Goal: Task Accomplishment & Management: Manage account settings

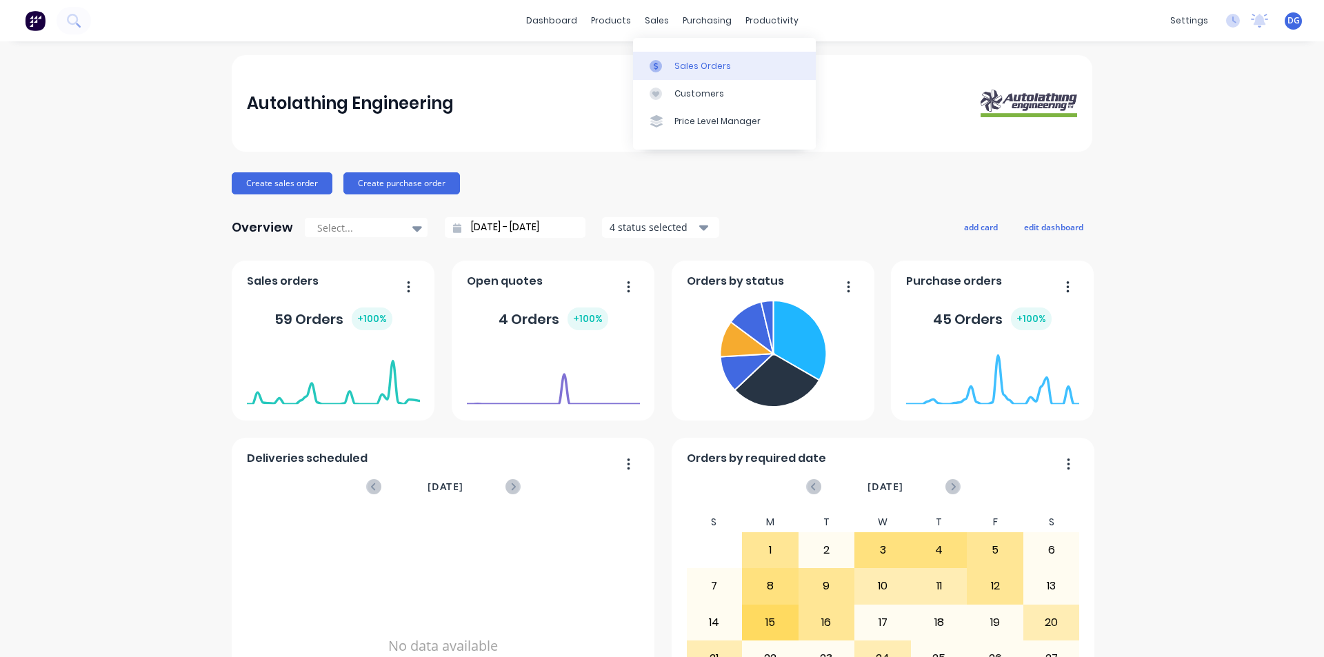
click at [696, 72] on link "Sales Orders" at bounding box center [724, 66] width 183 height 28
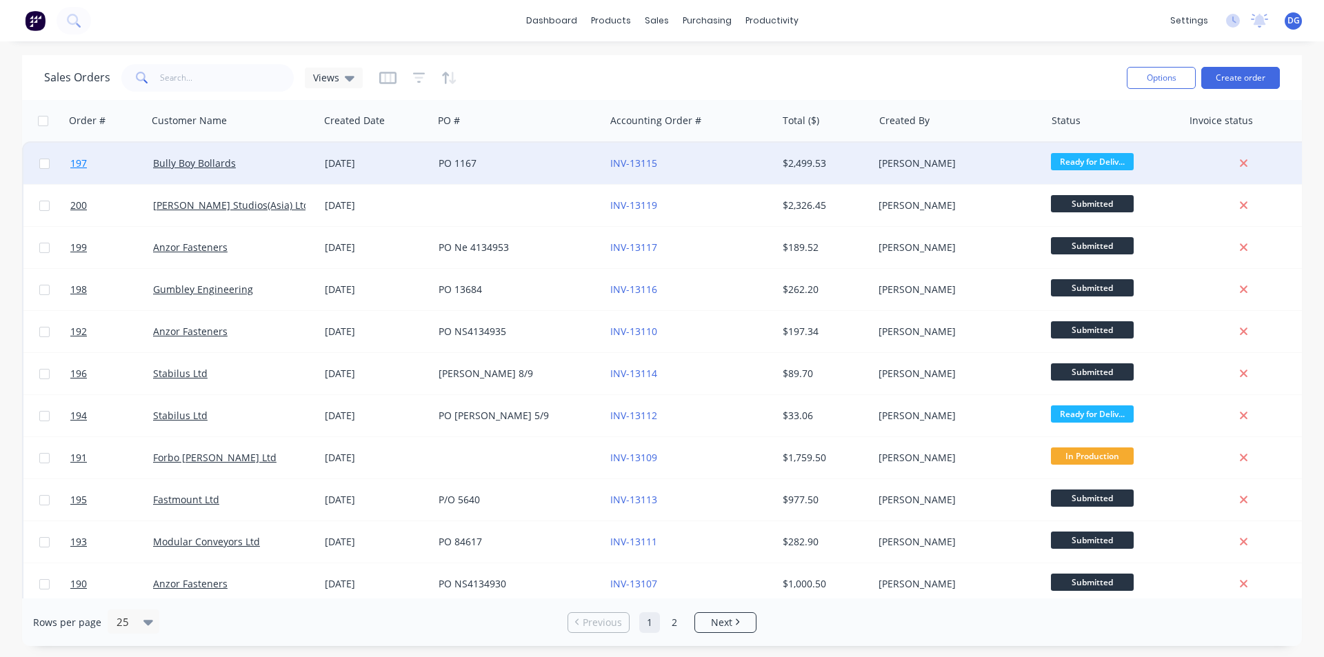
click at [85, 163] on span "197" at bounding box center [78, 163] width 17 height 14
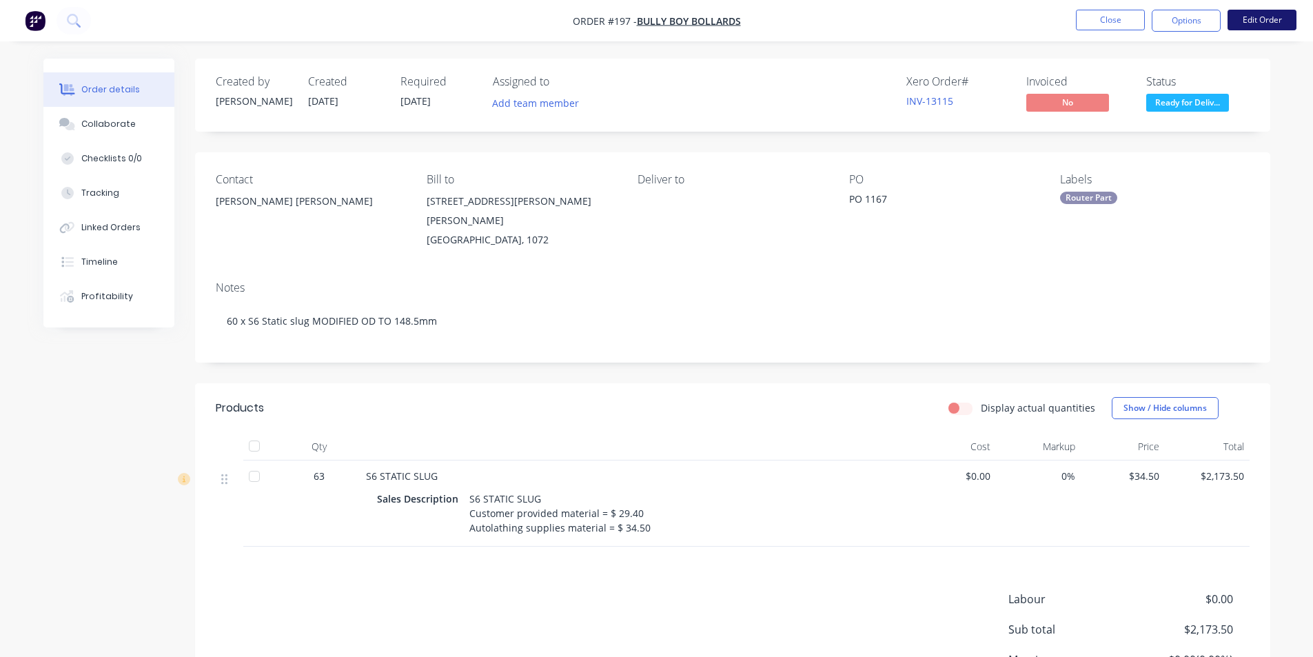
click at [1264, 21] on button "Edit Order" at bounding box center [1262, 20] width 69 height 21
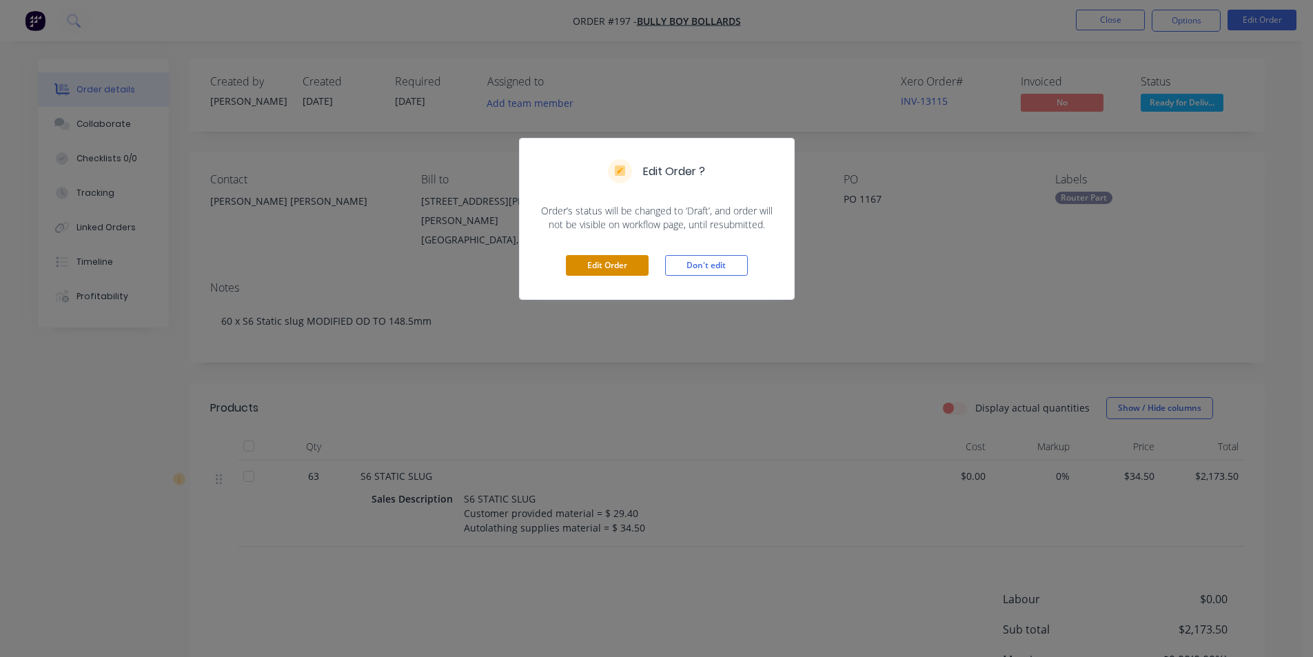
click at [585, 262] on button "Edit Order" at bounding box center [607, 265] width 83 height 21
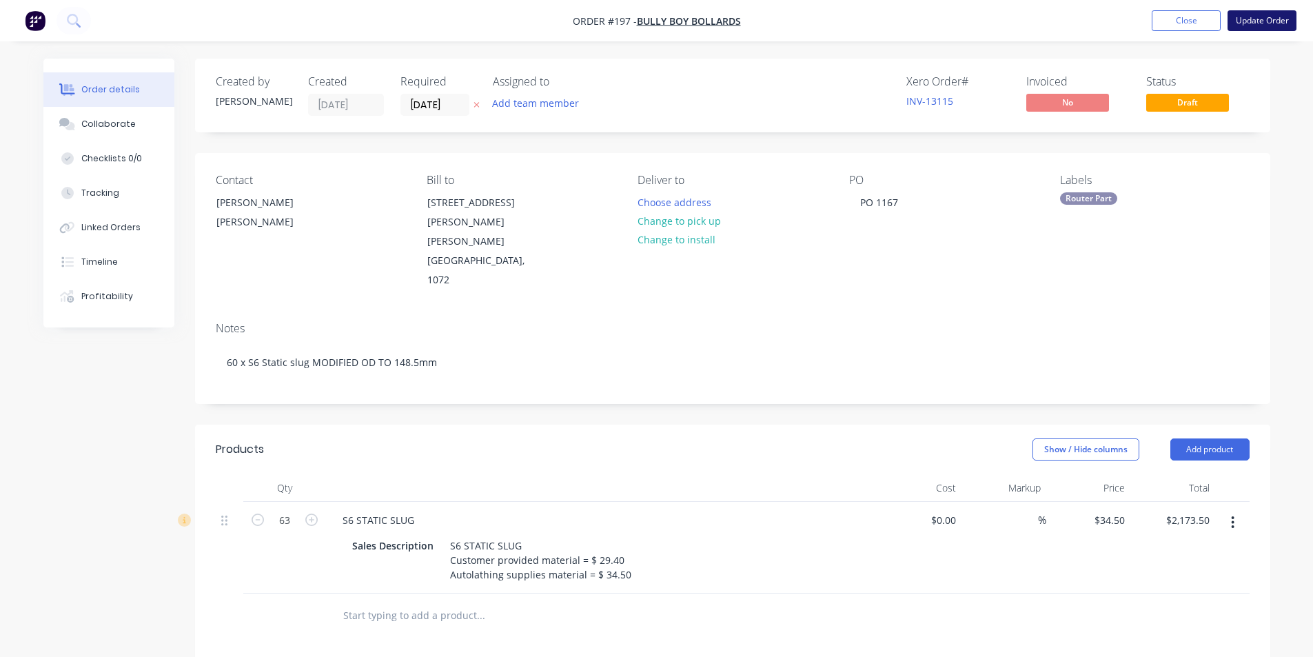
click at [1257, 20] on button "Update Order" at bounding box center [1262, 20] width 69 height 21
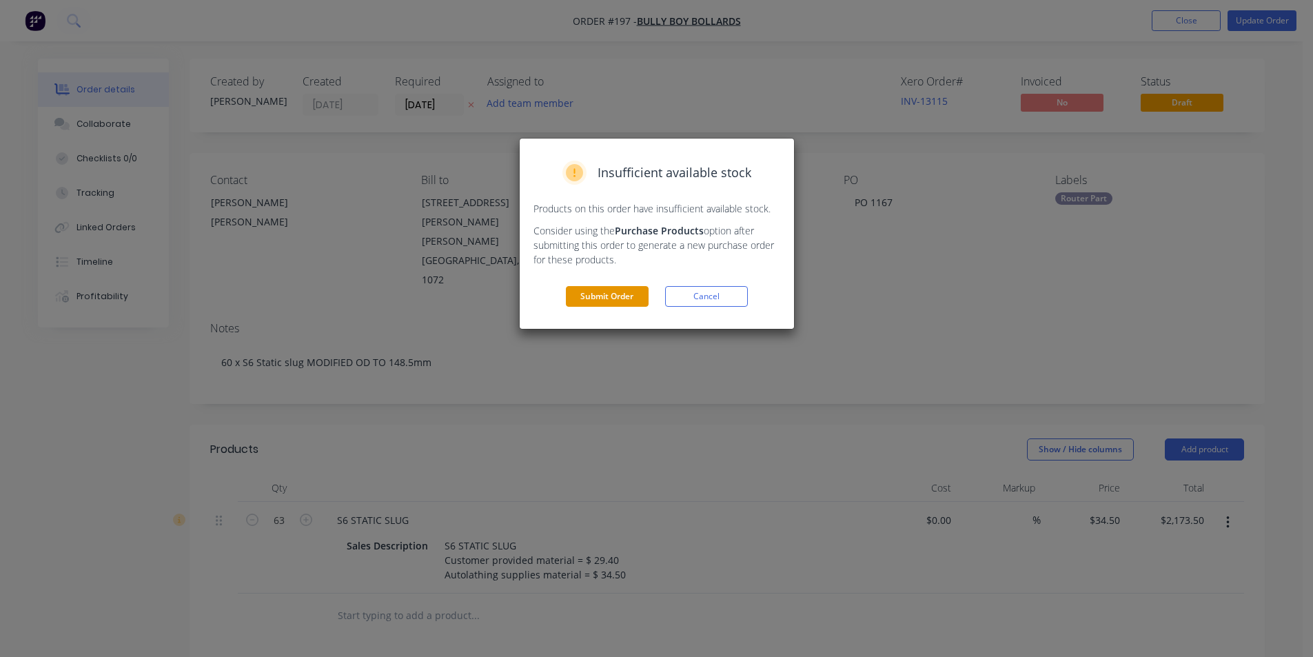
click at [593, 300] on button "Submit Order" at bounding box center [607, 296] width 83 height 21
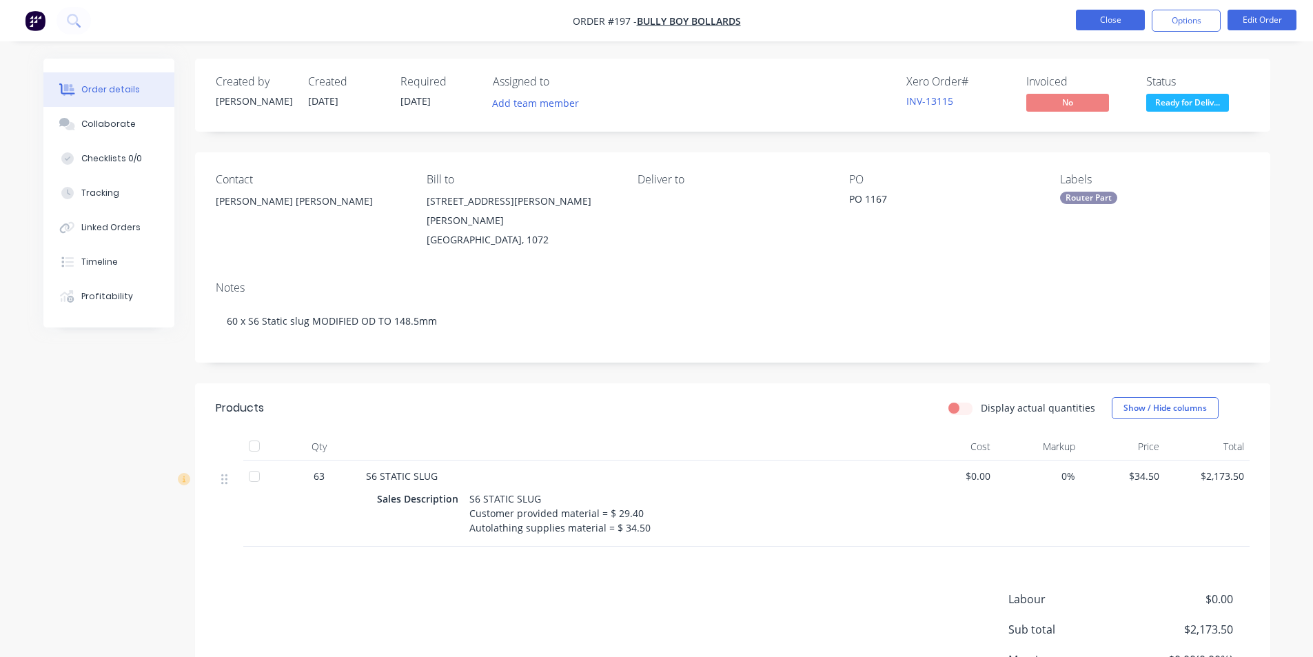
click at [1102, 25] on button "Close" at bounding box center [1110, 20] width 69 height 21
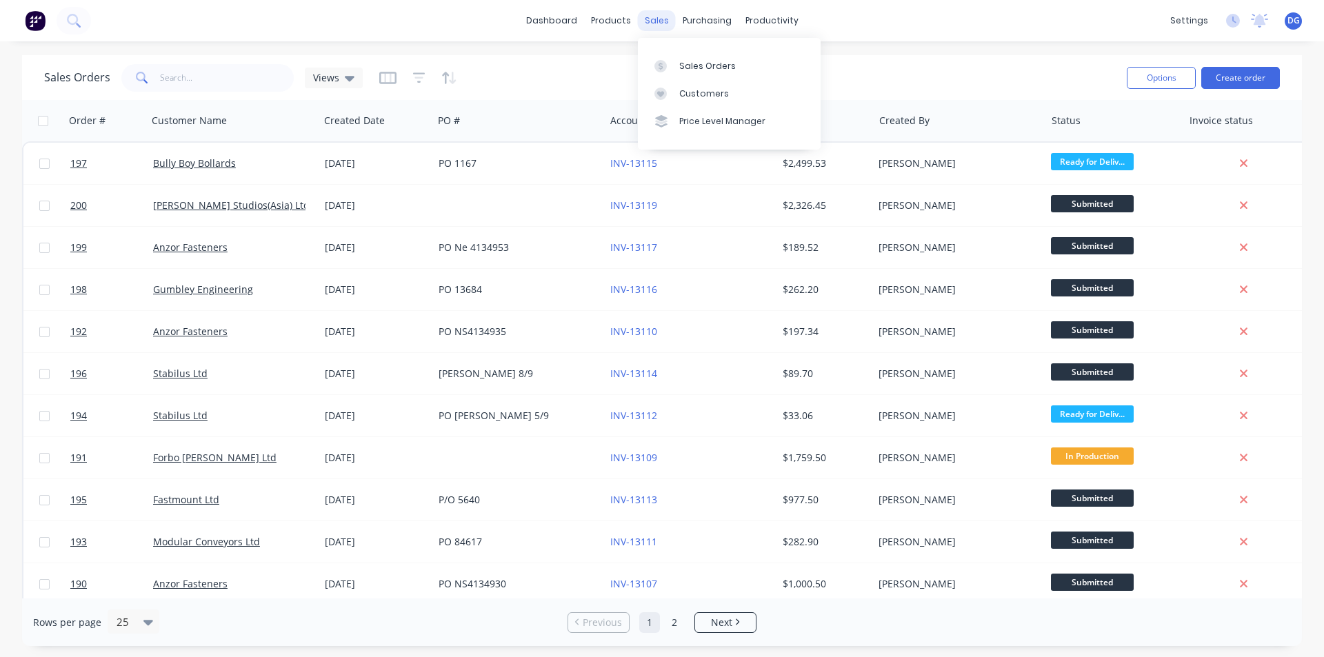
click at [658, 21] on div "sales" at bounding box center [657, 20] width 38 height 21
click at [691, 69] on div "Sales Orders" at bounding box center [707, 66] width 57 height 12
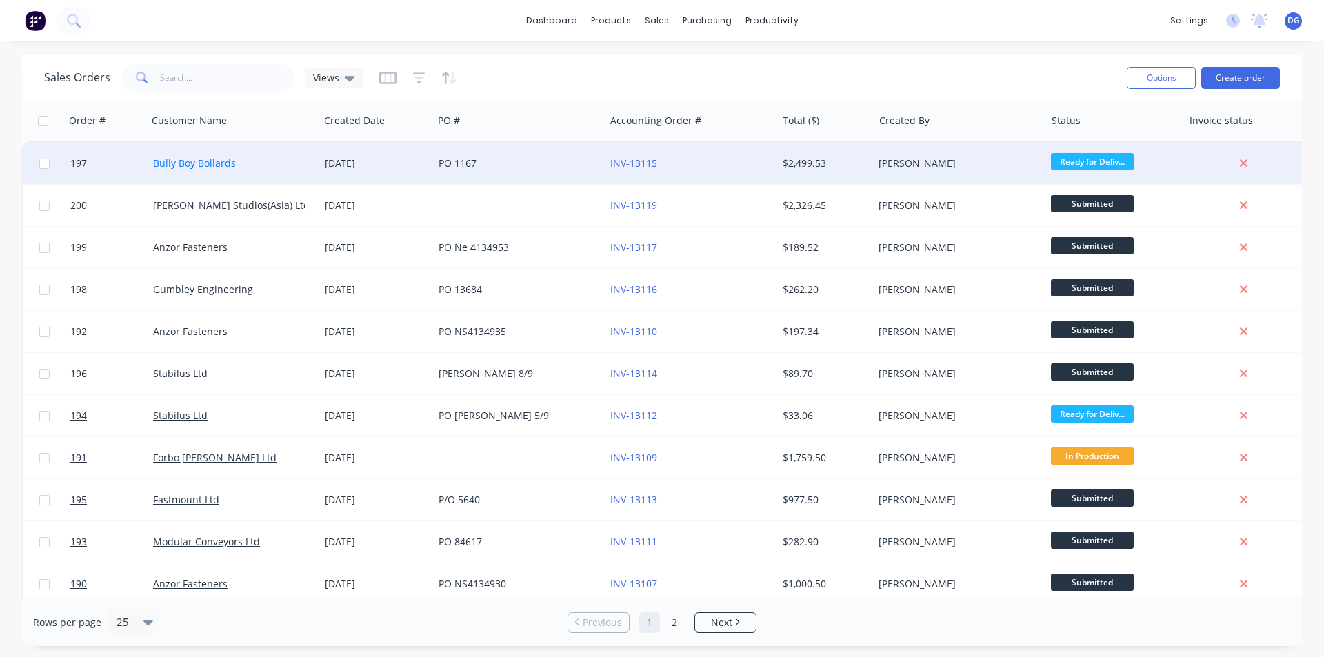
click at [199, 165] on link "Bully Boy Bollards" at bounding box center [194, 162] width 83 height 13
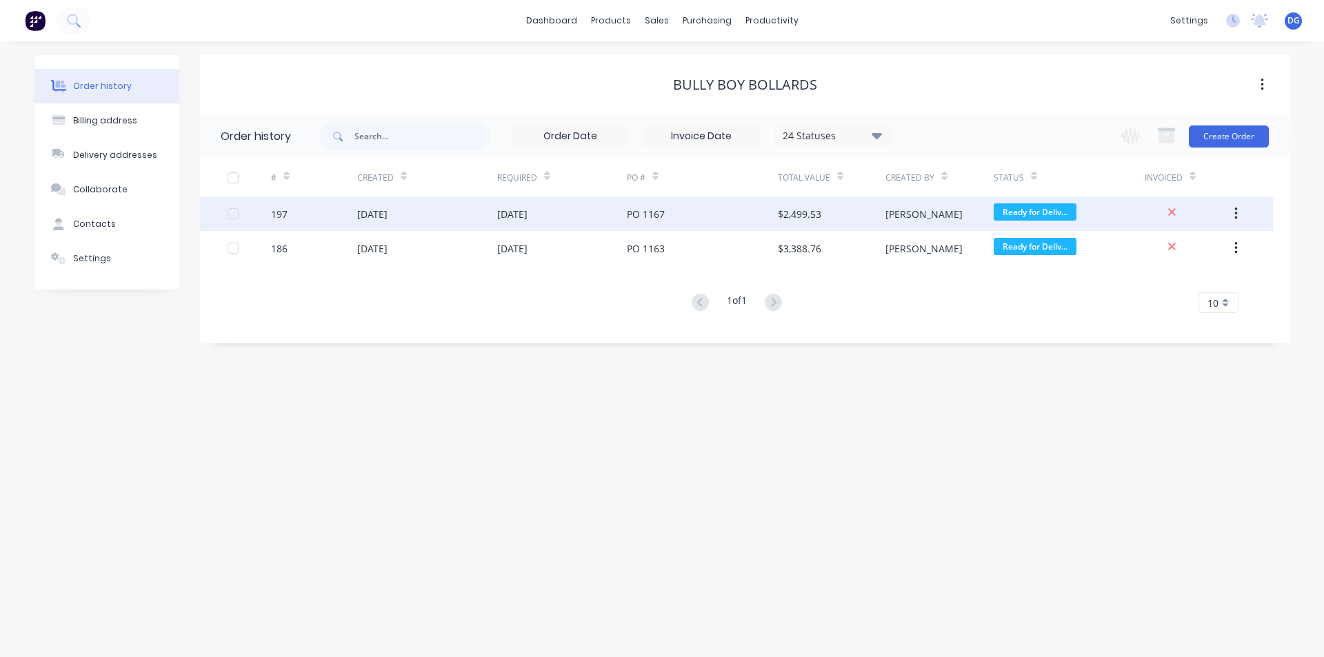
click at [385, 215] on div "[DATE]" at bounding box center [372, 214] width 30 height 14
click at [368, 221] on div "[DATE]" at bounding box center [372, 214] width 30 height 14
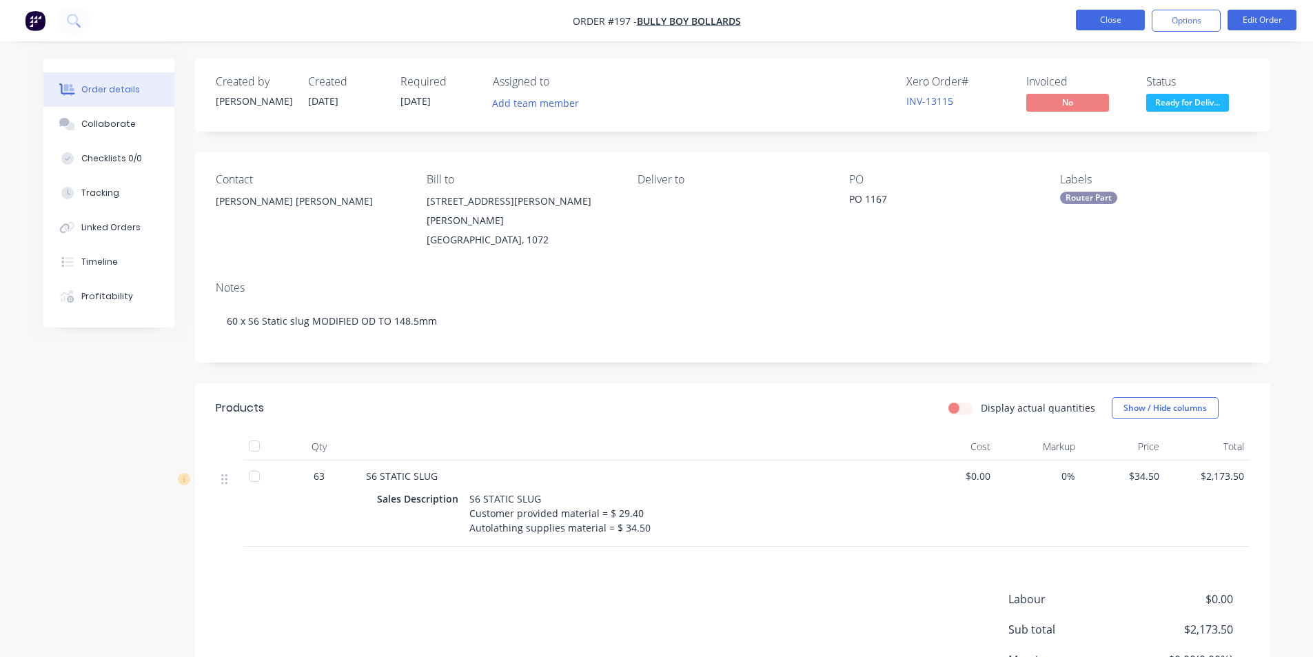
click at [1111, 15] on button "Close" at bounding box center [1110, 20] width 69 height 21
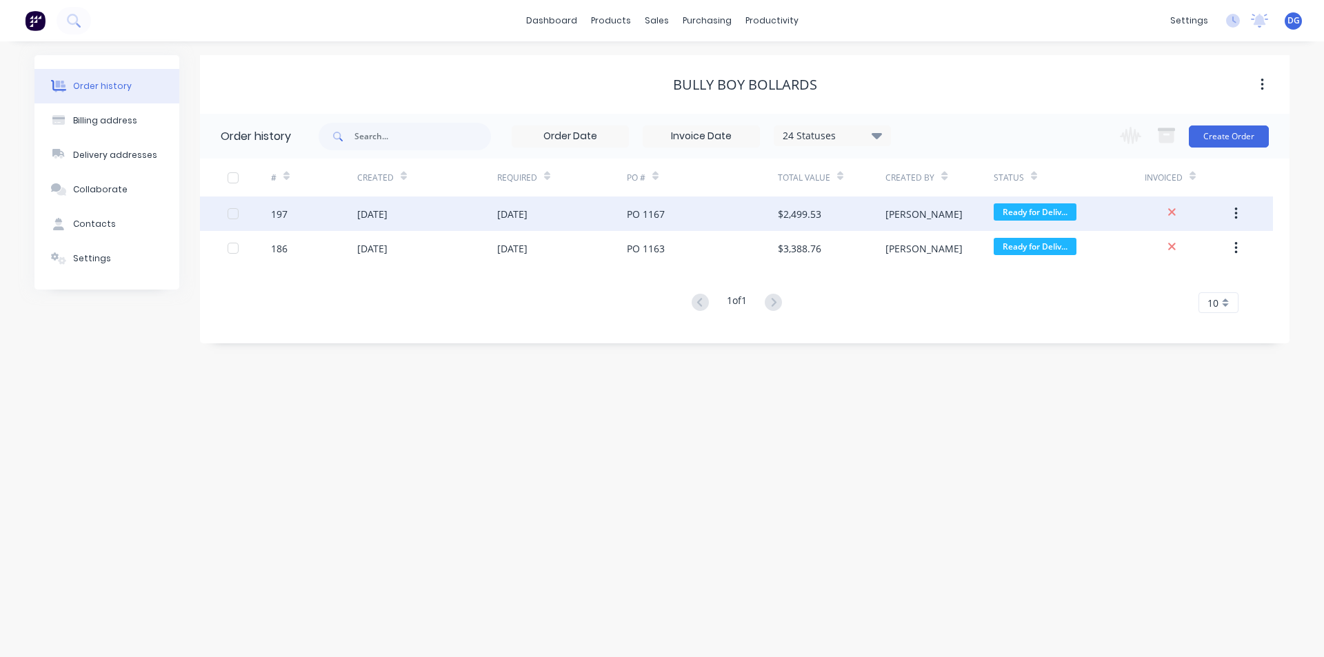
click at [234, 216] on div at bounding box center [233, 214] width 28 height 28
click at [231, 214] on div at bounding box center [233, 214] width 28 height 28
click at [1235, 214] on icon "button" at bounding box center [1235, 214] width 3 height 12
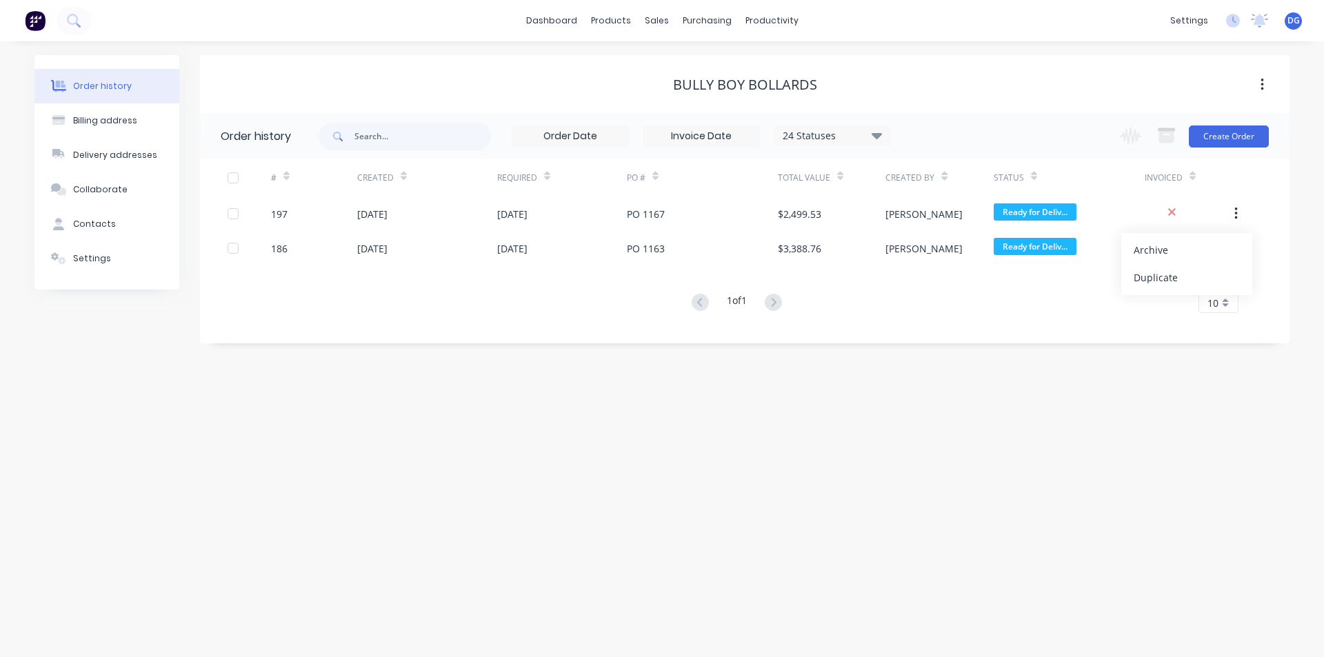
click at [1038, 406] on div "Order history Billing address Delivery addresses Collaborate Contacts Settings …" at bounding box center [662, 349] width 1324 height 616
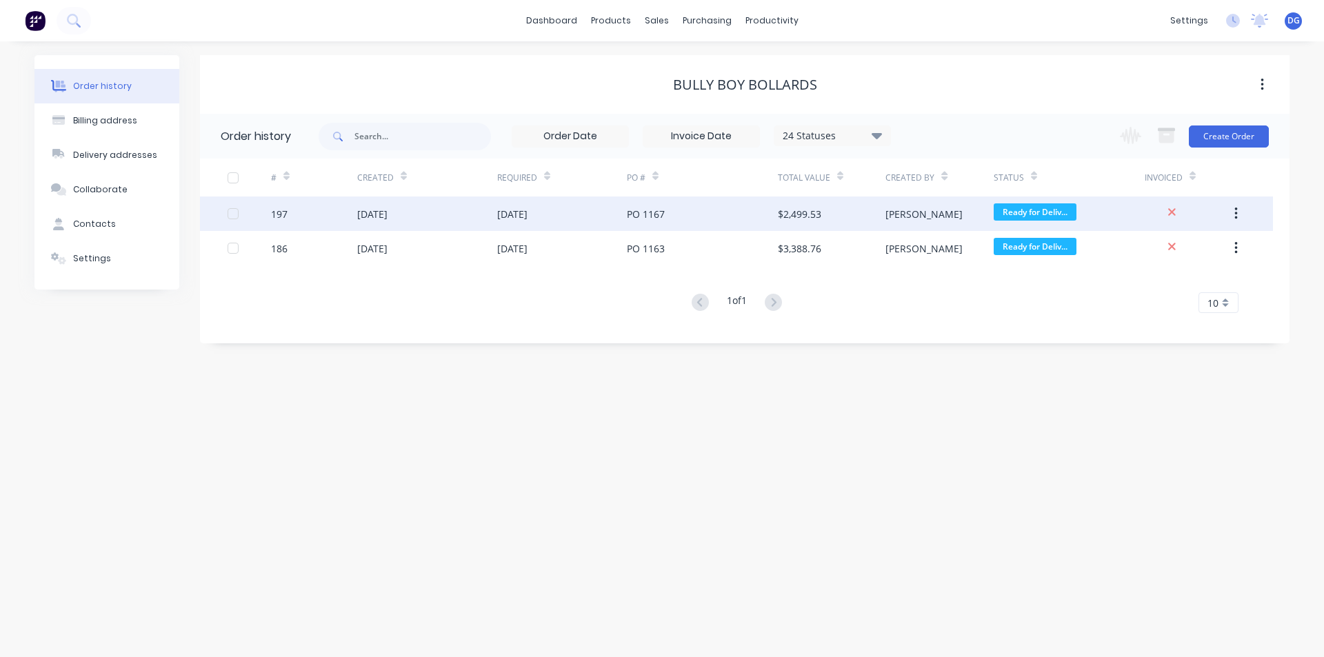
click at [236, 214] on div at bounding box center [233, 214] width 28 height 28
click at [234, 214] on div at bounding box center [233, 214] width 28 height 28
click at [231, 217] on div at bounding box center [233, 214] width 28 height 28
click at [230, 214] on div at bounding box center [233, 214] width 28 height 28
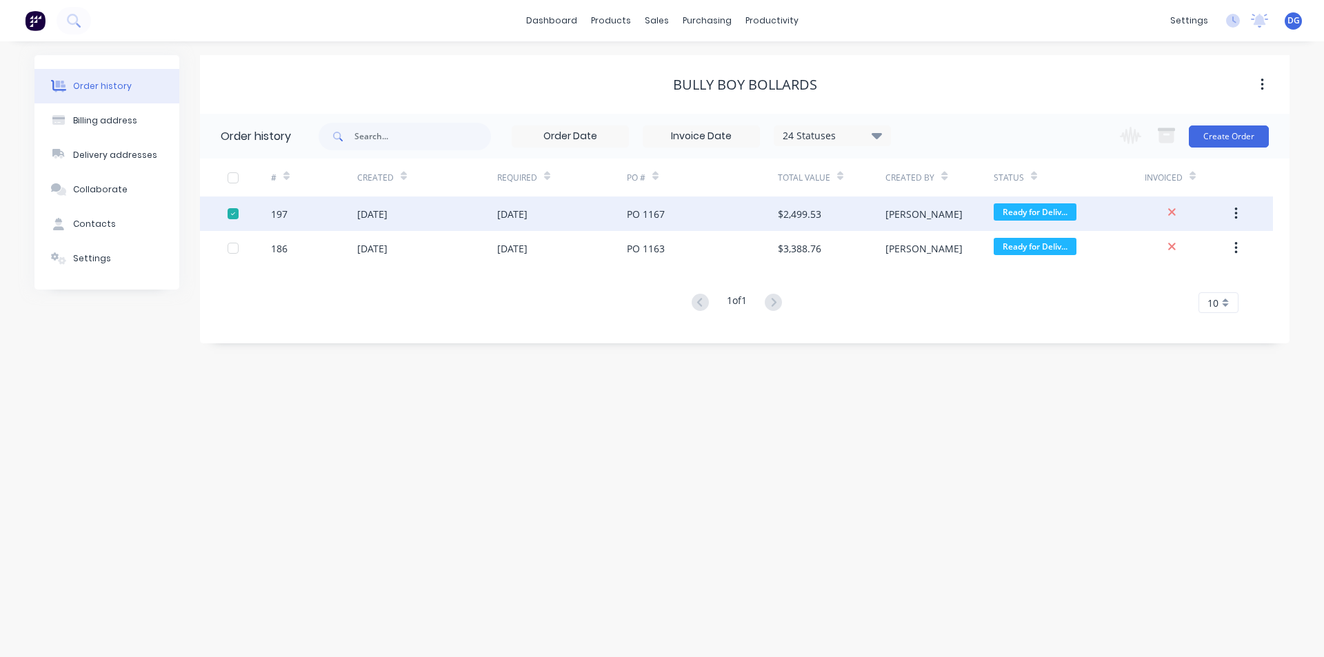
click at [230, 214] on div at bounding box center [233, 214] width 28 height 28
click at [229, 181] on div at bounding box center [233, 178] width 28 height 28
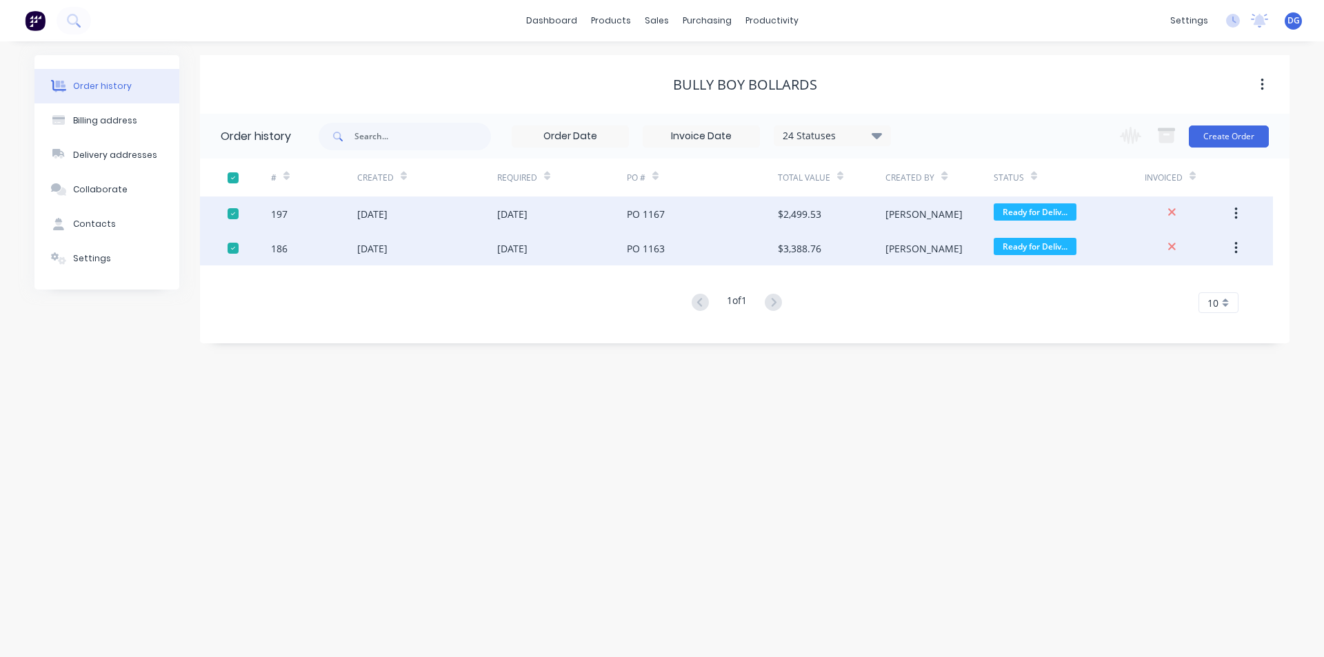
click at [239, 214] on div at bounding box center [249, 213] width 43 height 34
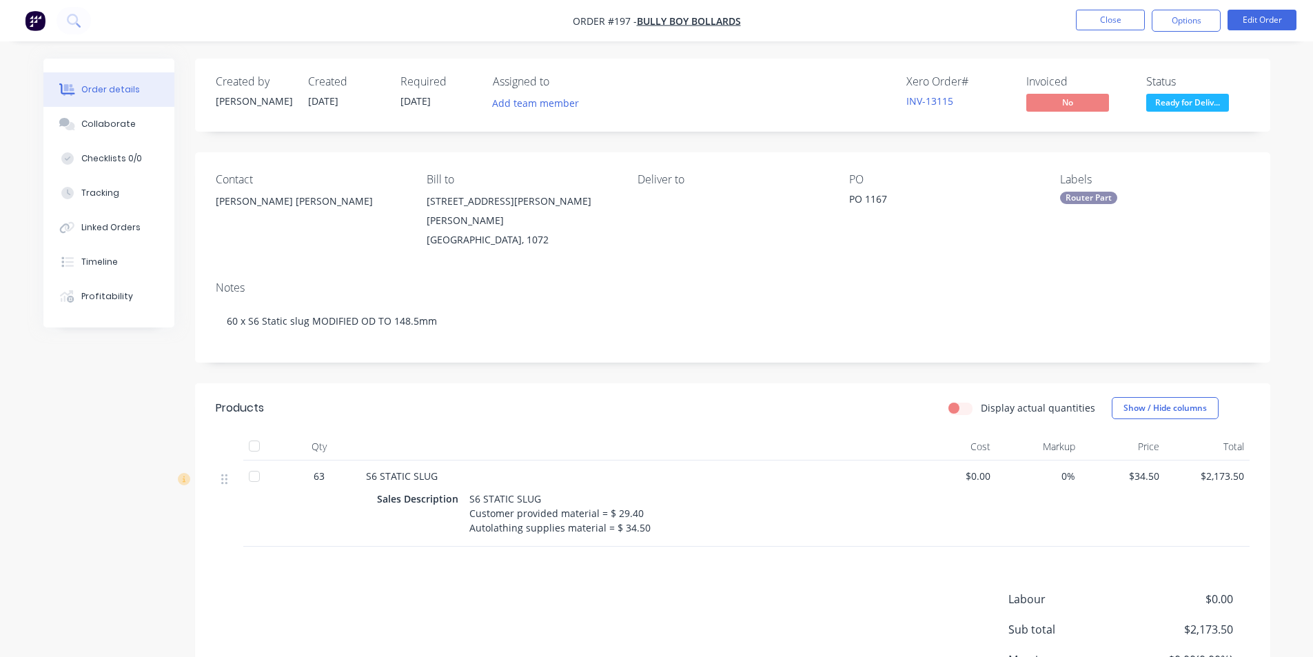
click at [254, 463] on div at bounding box center [255, 477] width 28 height 28
click at [1110, 23] on button "Close" at bounding box center [1110, 20] width 69 height 21
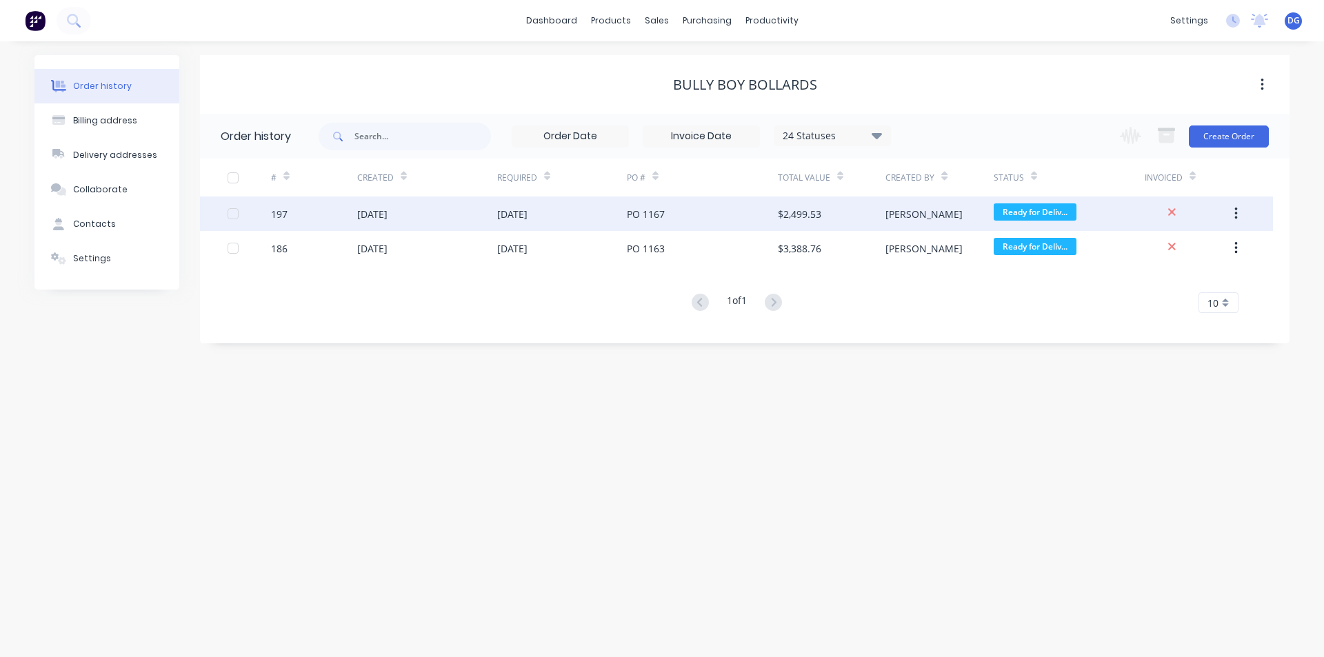
click at [1234, 210] on icon "button" at bounding box center [1235, 213] width 3 height 15
click at [387, 218] on div "[DATE]" at bounding box center [372, 214] width 30 height 14
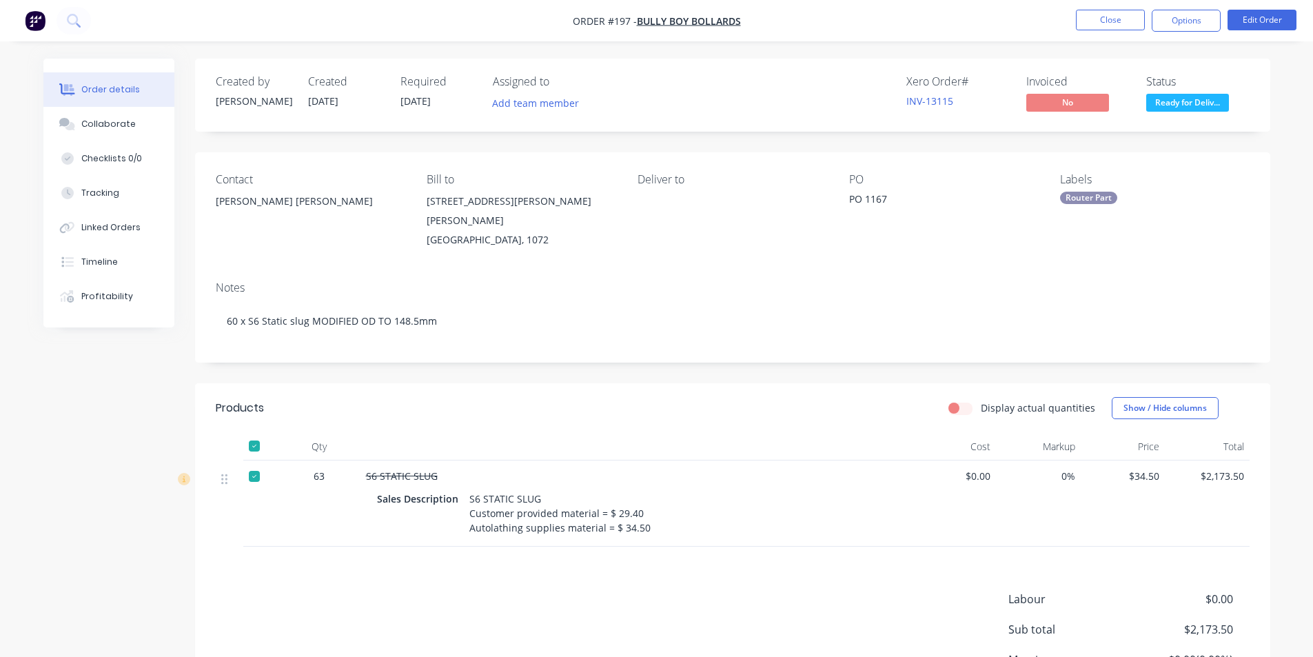
click at [254, 432] on div at bounding box center [255, 446] width 28 height 28
click at [1122, 23] on button "Close" at bounding box center [1110, 20] width 69 height 21
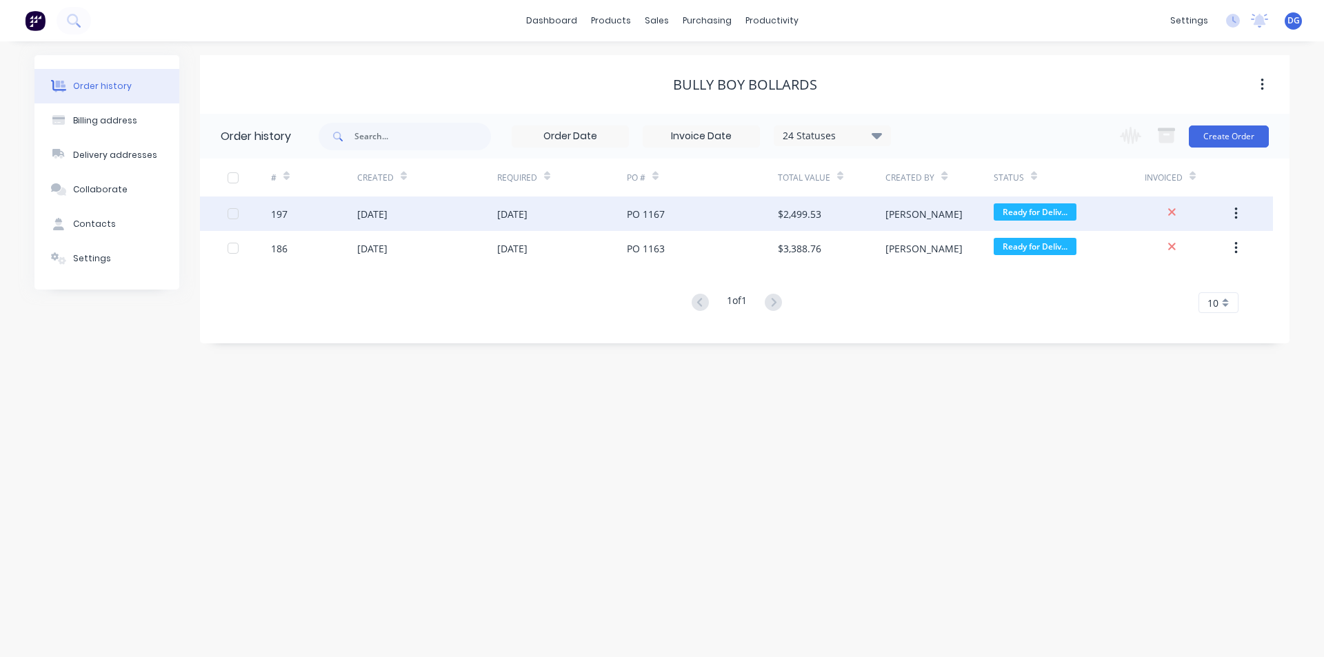
click at [1239, 214] on button "button" at bounding box center [1236, 213] width 32 height 25
click at [1160, 251] on div "Archive" at bounding box center [1186, 250] width 106 height 20
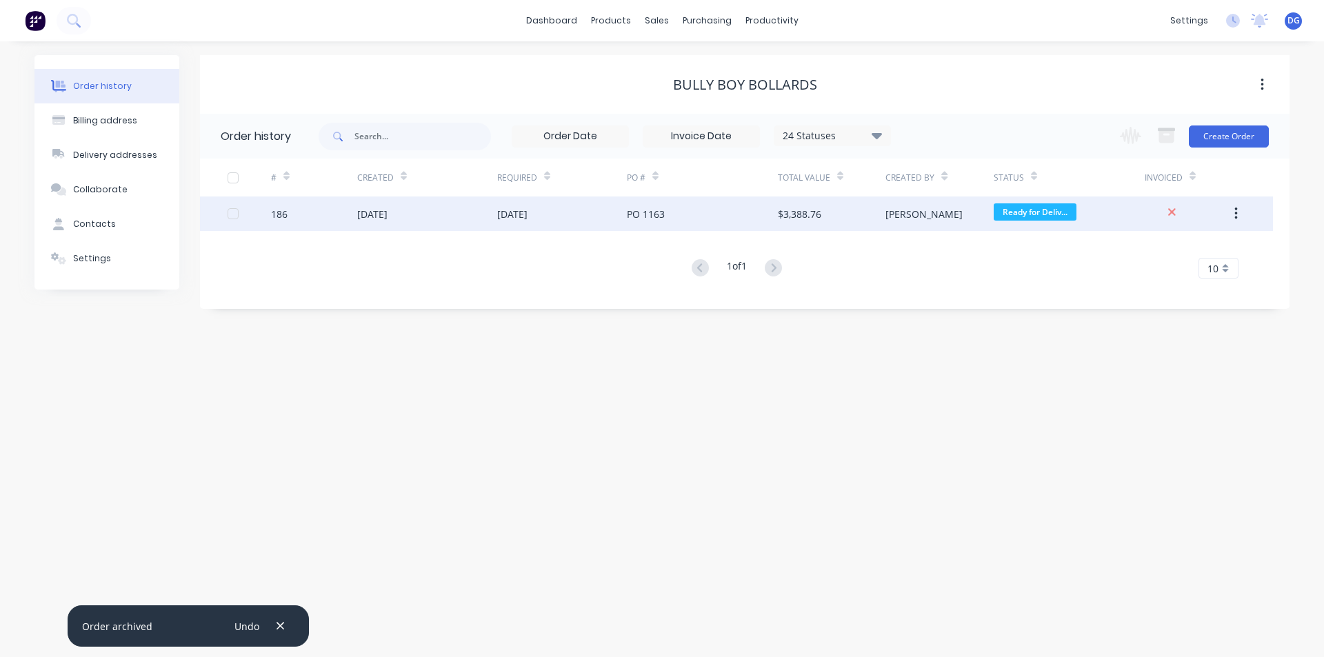
click at [1238, 214] on button "button" at bounding box center [1236, 213] width 32 height 25
click at [1161, 252] on div "Archive" at bounding box center [1186, 250] width 106 height 20
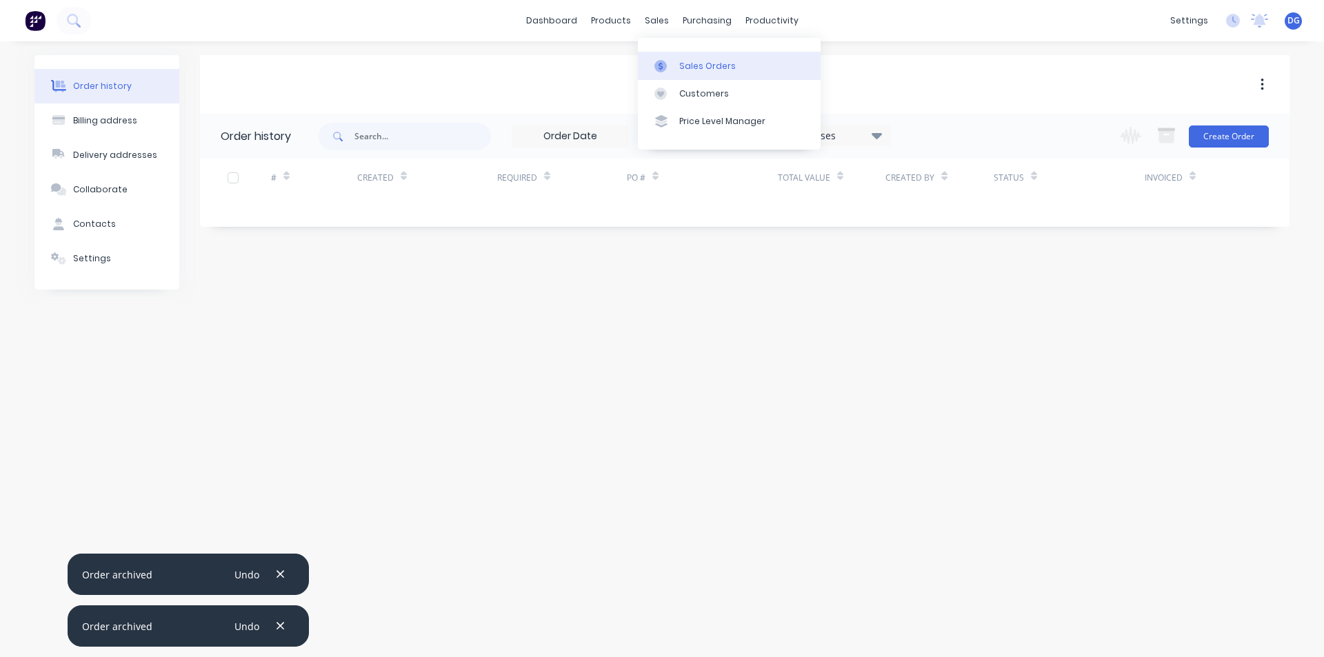
click at [700, 65] on div "Sales Orders" at bounding box center [707, 66] width 57 height 12
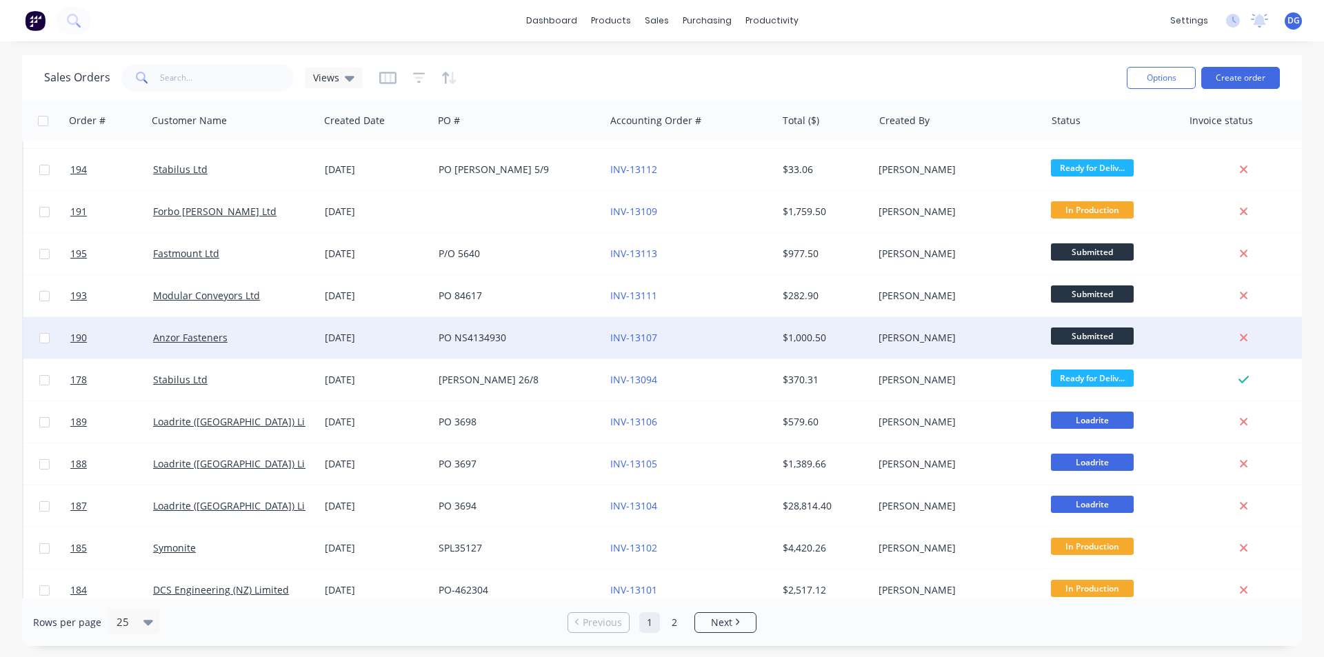
scroll to position [394, 0]
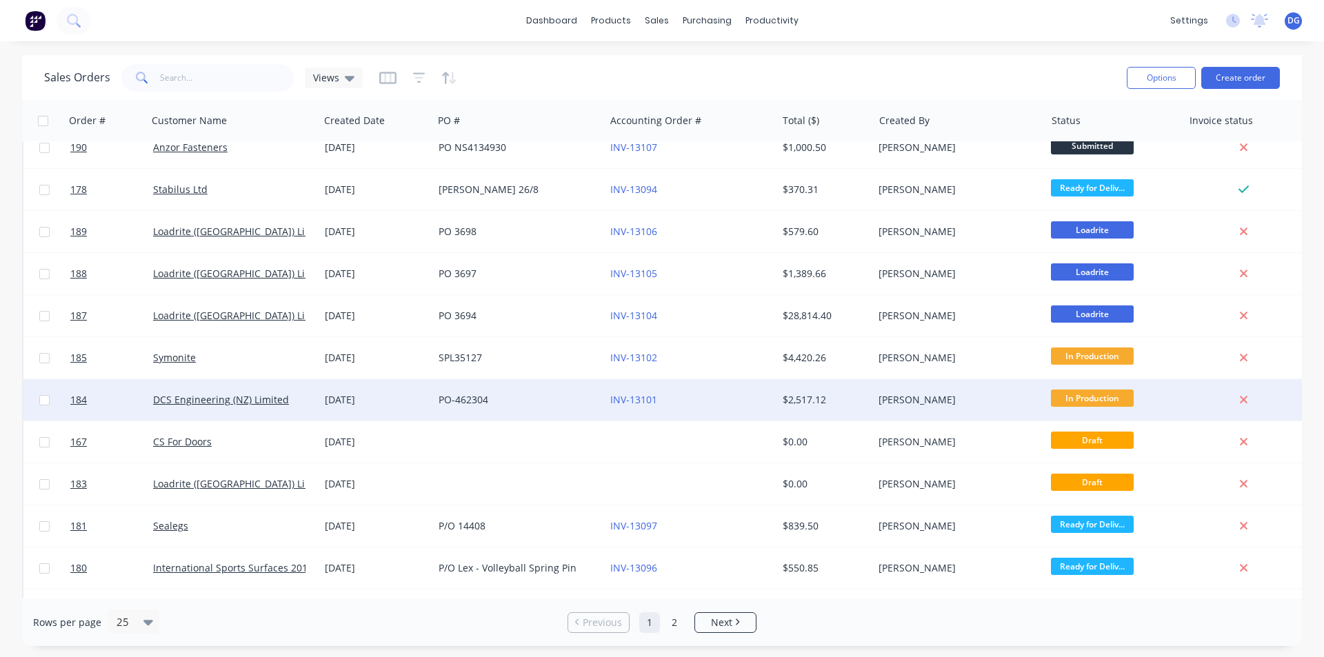
click at [510, 400] on div "PO-462304" at bounding box center [514, 400] width 153 height 14
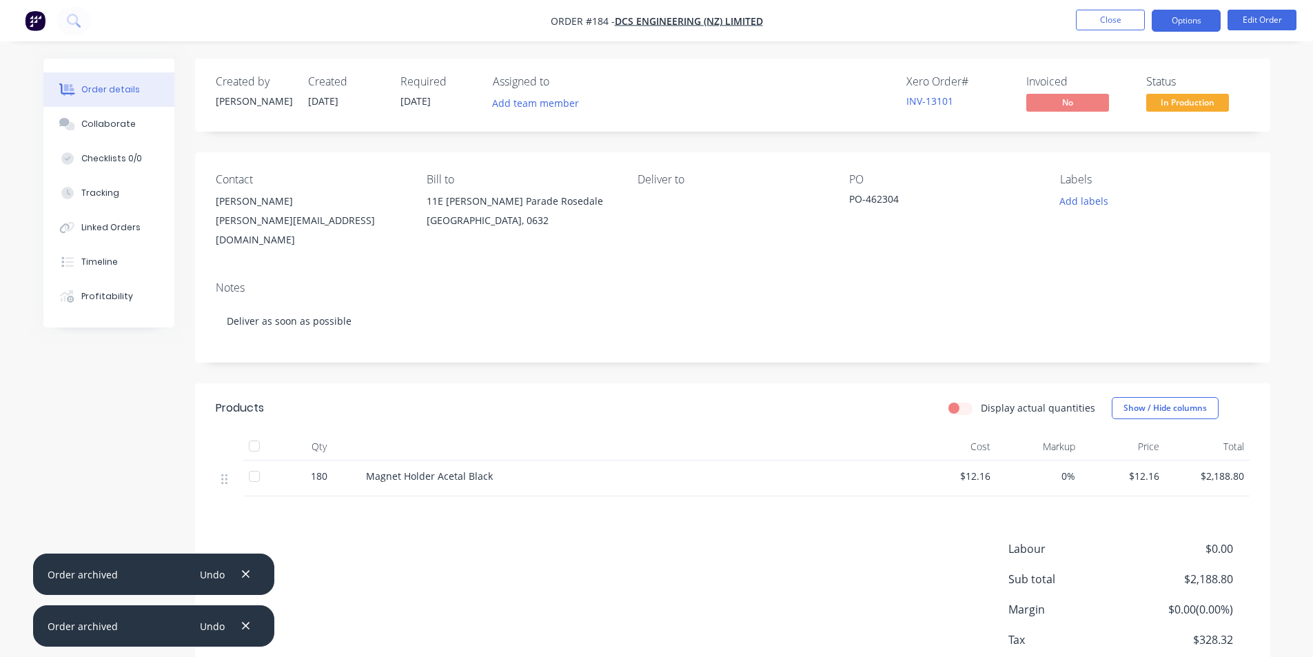
click at [1198, 31] on button "Options" at bounding box center [1186, 21] width 69 height 22
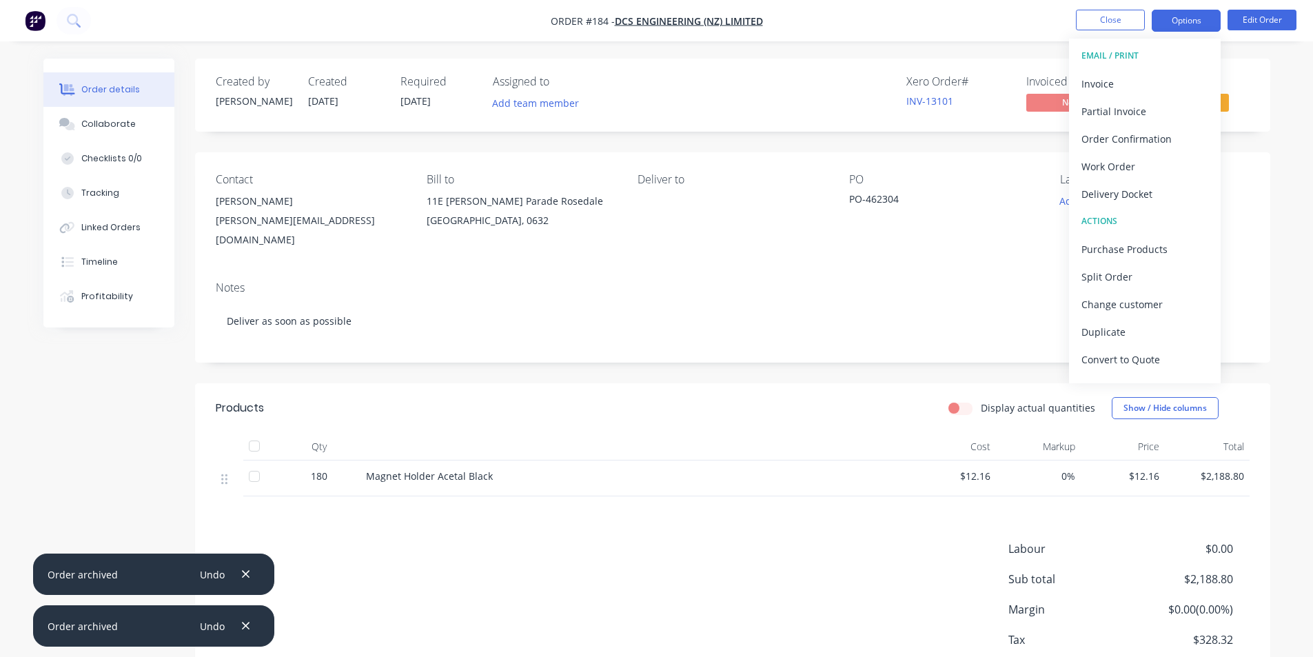
click at [1198, 25] on button "Options" at bounding box center [1186, 21] width 69 height 22
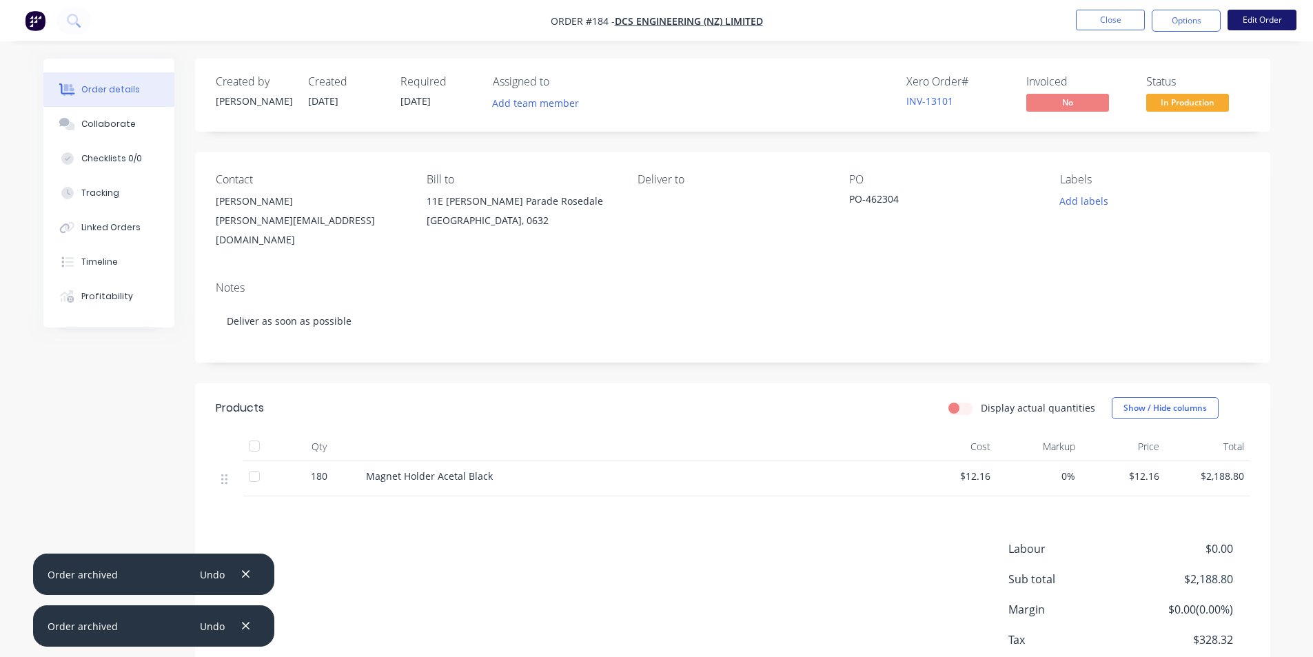
click at [1264, 17] on button "Edit Order" at bounding box center [1262, 20] width 69 height 21
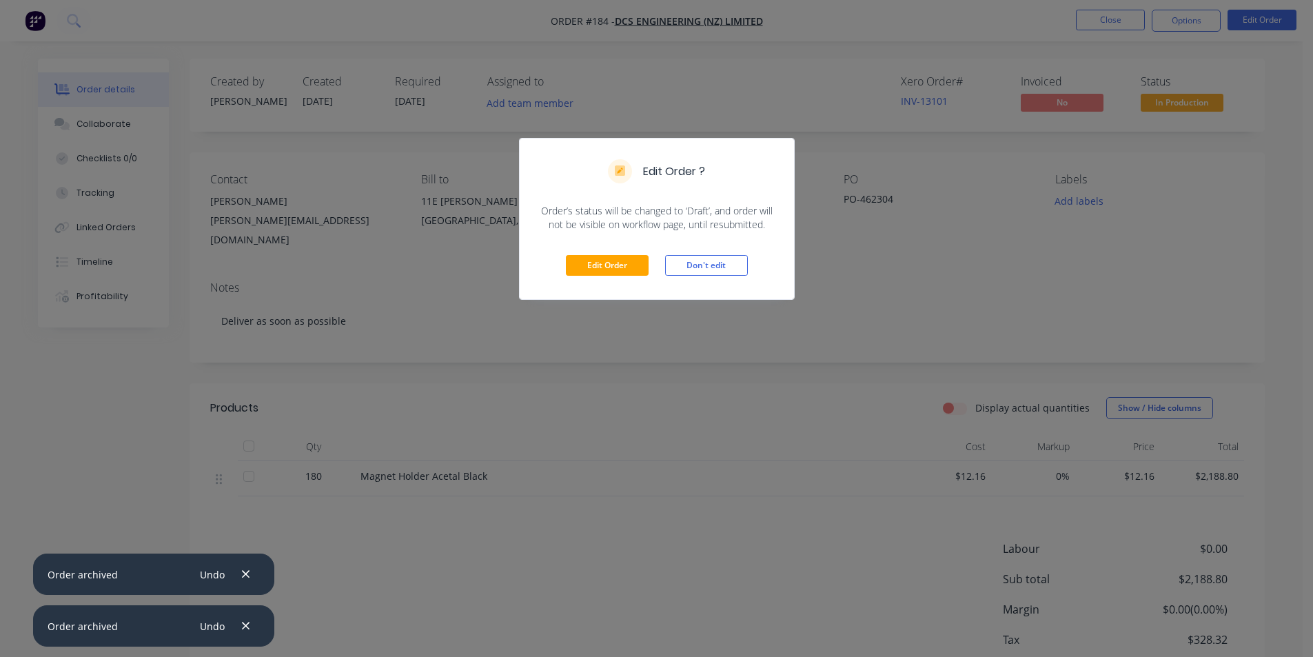
click at [1124, 20] on div "Edit Order ? Order’s status will be changed to ‘Draft’, and order will not be v…" at bounding box center [656, 328] width 1313 height 657
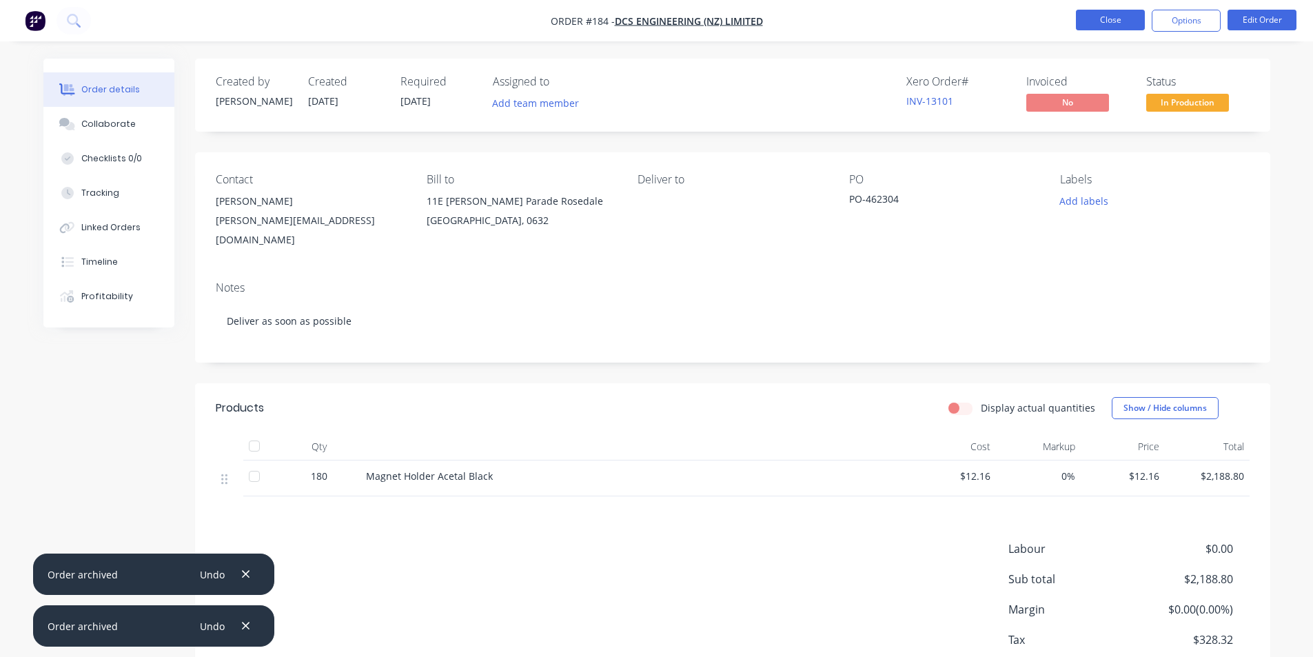
click at [1106, 20] on button "Close" at bounding box center [1110, 20] width 69 height 21
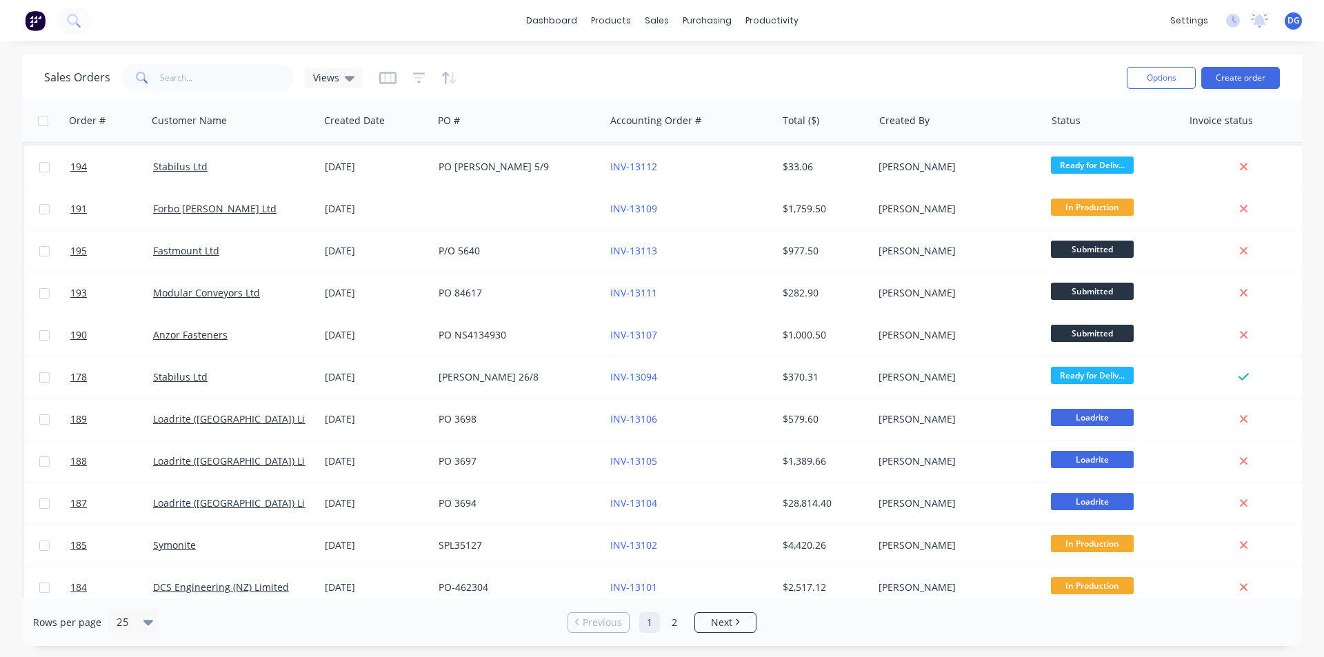
scroll to position [276, 0]
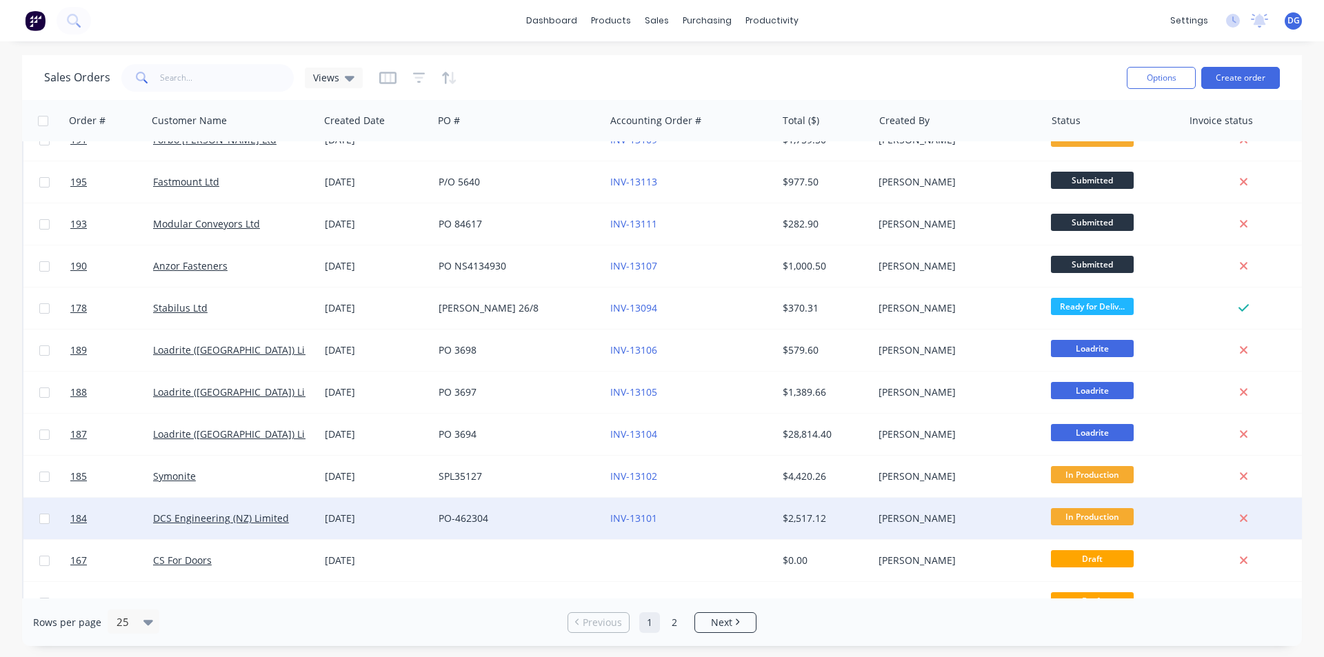
click at [50, 521] on div at bounding box center [43, 518] width 41 height 41
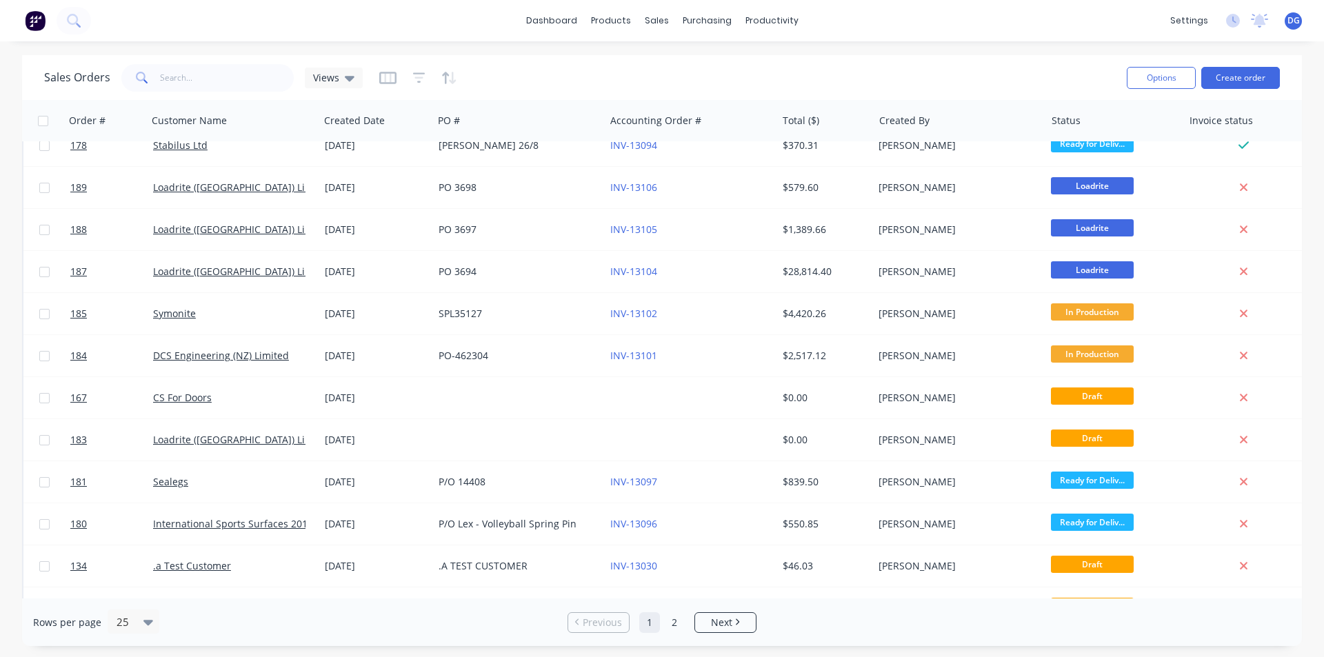
scroll to position [483, 0]
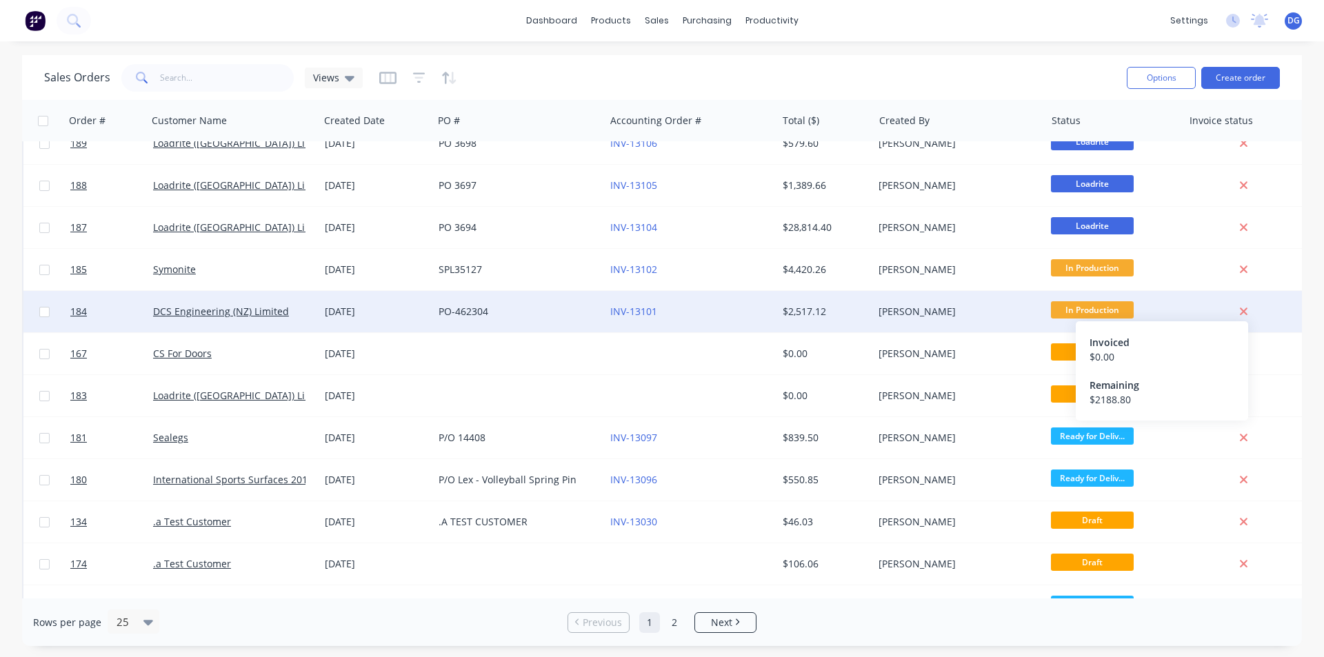
click at [1244, 312] on icon at bounding box center [1244, 312] width 8 height 8
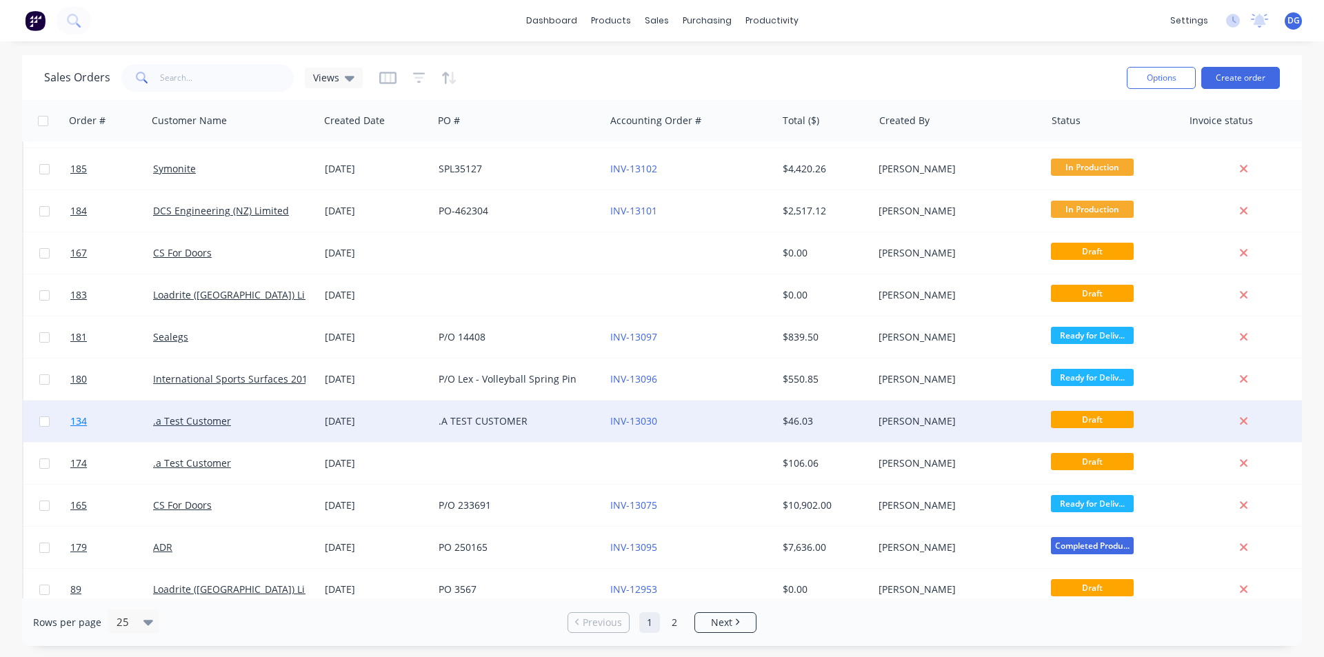
scroll to position [601, 0]
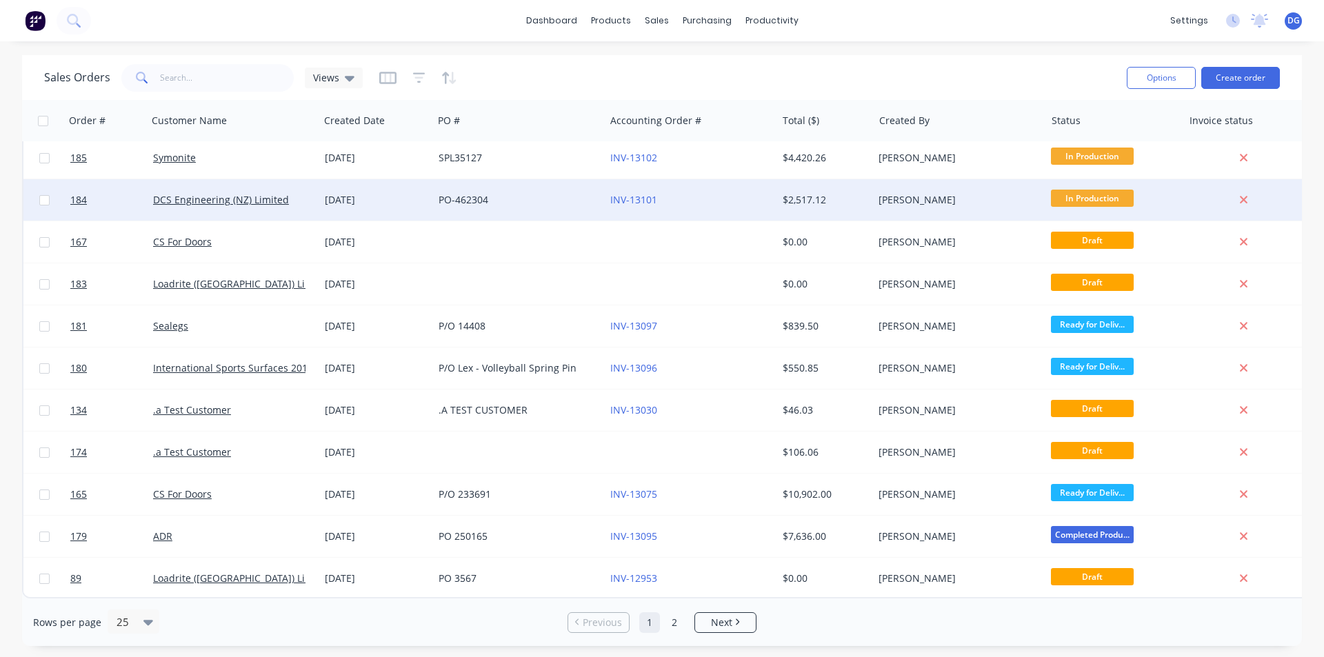
click at [44, 195] on input "checkbox" at bounding box center [44, 200] width 10 height 10
checkbox input "true"
click at [1166, 77] on button "Options" at bounding box center [1160, 78] width 69 height 22
click at [1091, 141] on div "Archive" at bounding box center [1119, 140] width 127 height 20
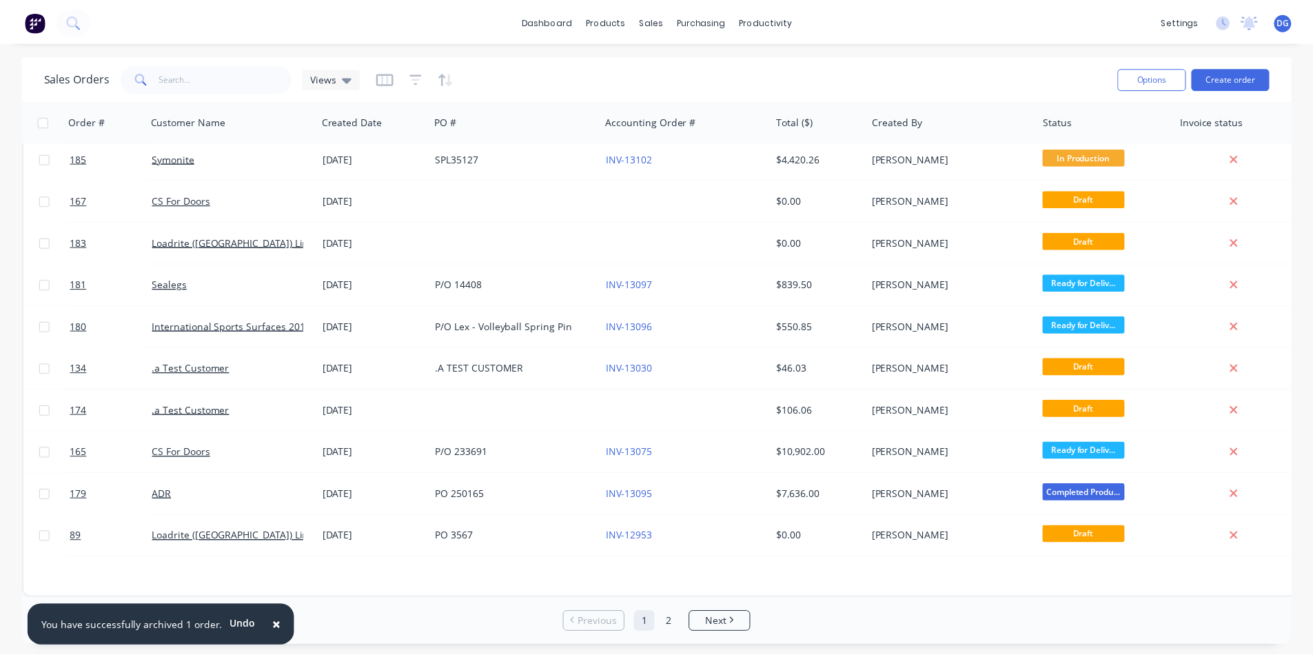
scroll to position [0, 0]
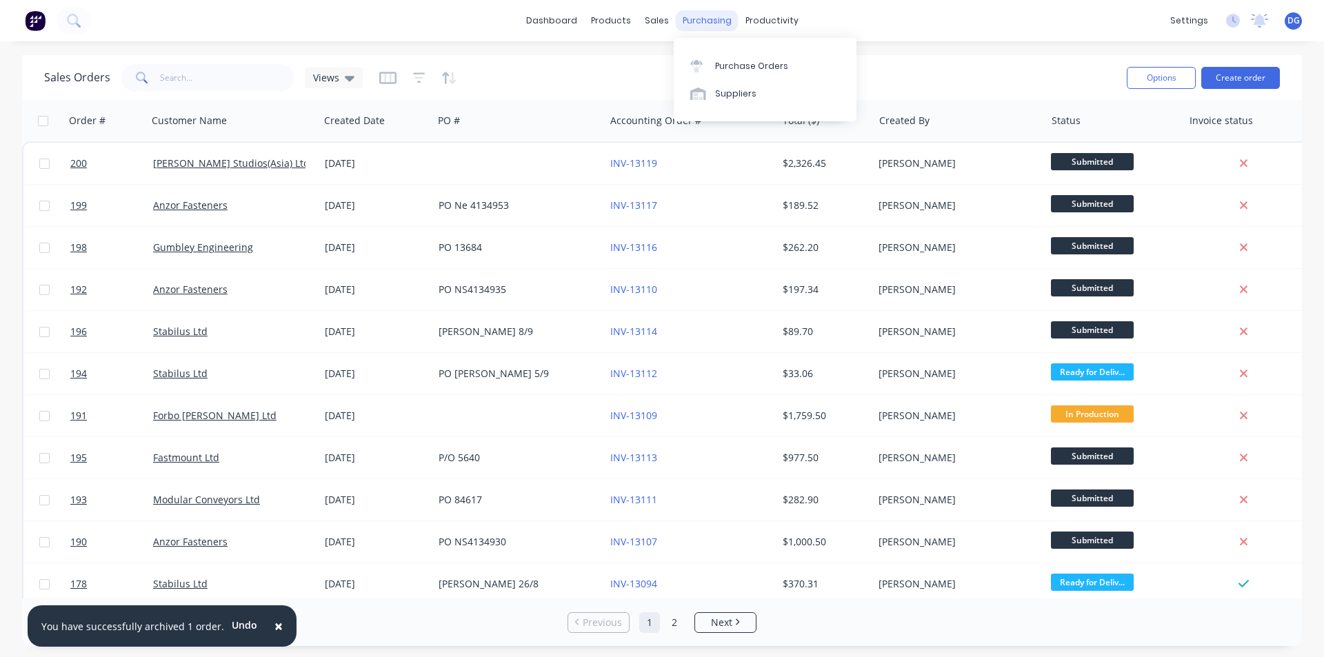
click at [718, 21] on div "purchasing" at bounding box center [707, 20] width 63 height 21
click at [746, 63] on div "Purchase Orders" at bounding box center [751, 66] width 73 height 12
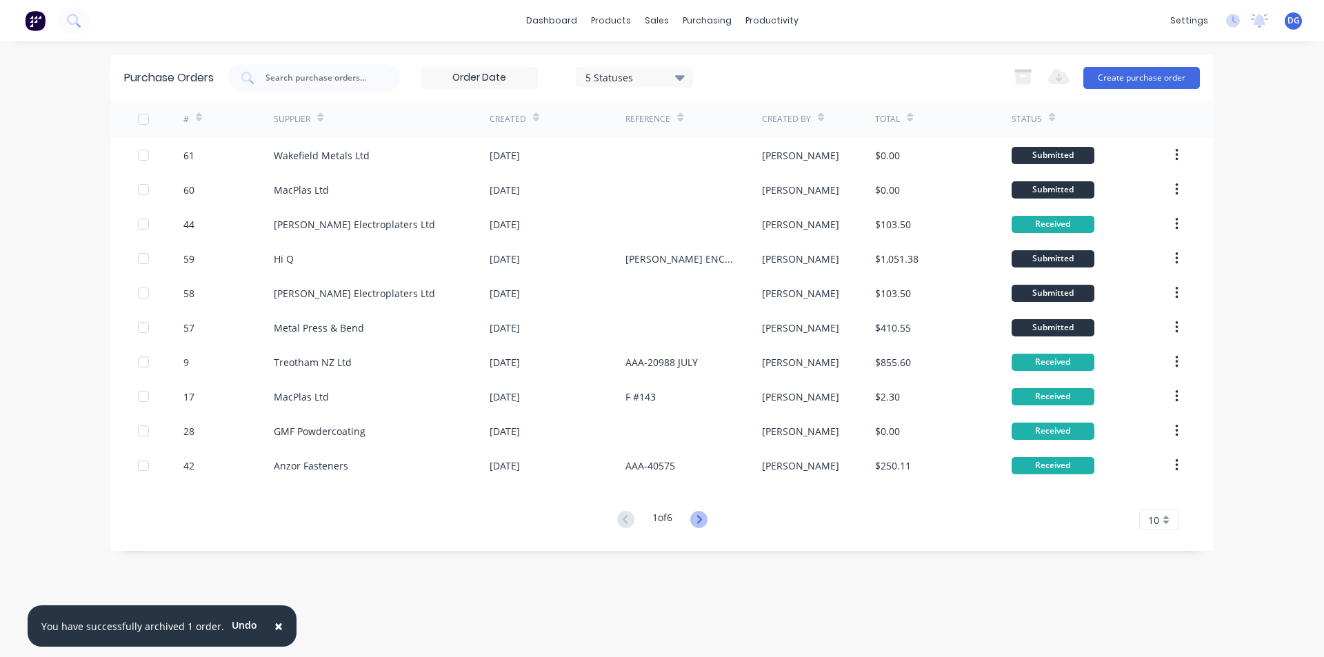
click at [701, 521] on icon at bounding box center [698, 519] width 5 height 8
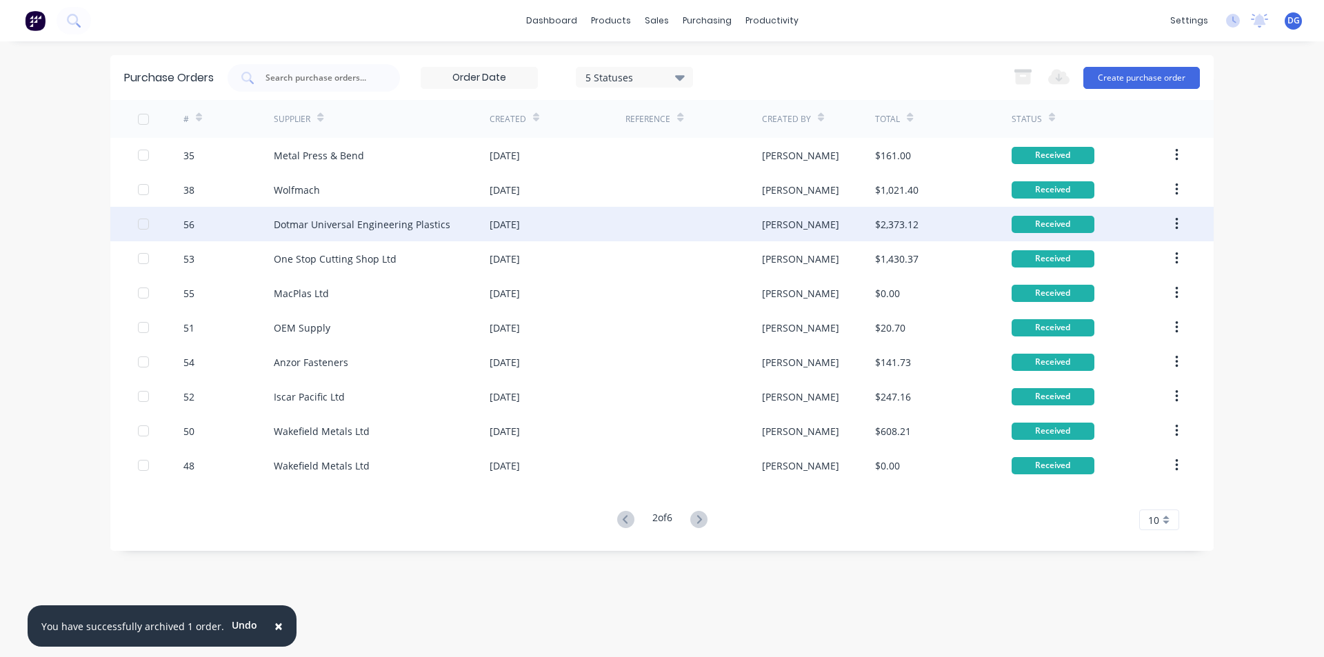
click at [1180, 230] on button "button" at bounding box center [1176, 224] width 32 height 25
click at [427, 230] on div "Dotmar Universal Engineering Plastics" at bounding box center [362, 224] width 176 height 14
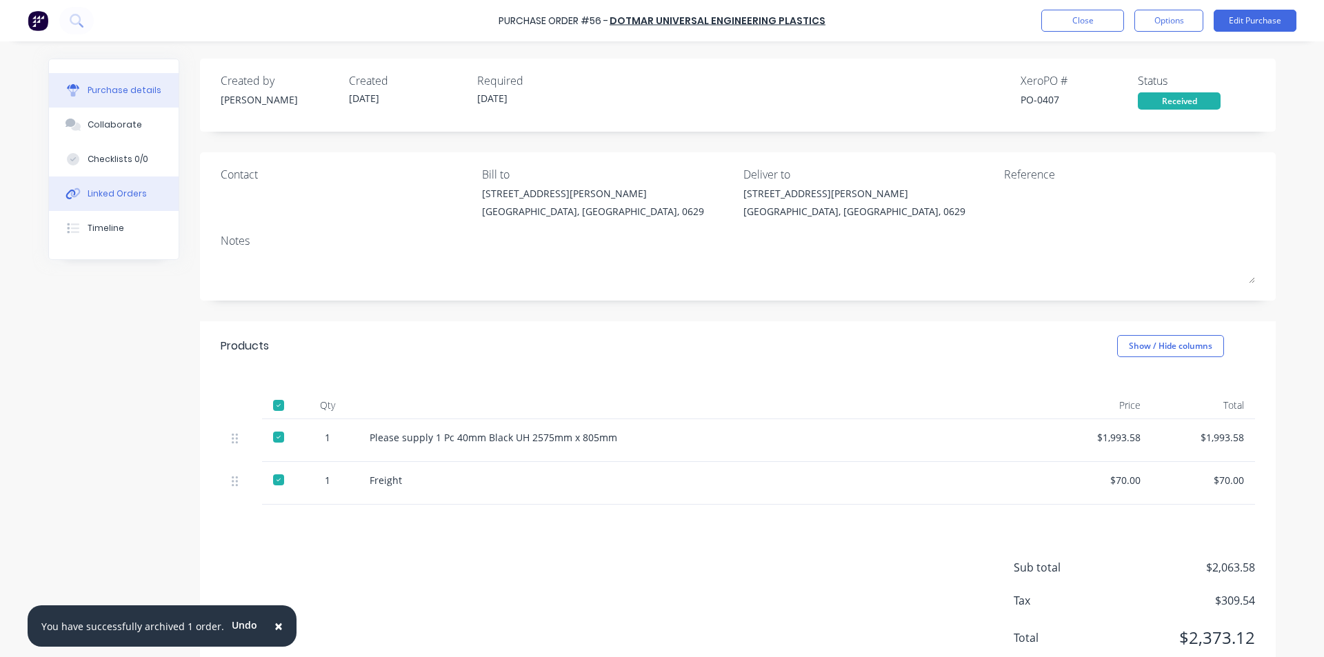
click at [120, 198] on div "Linked Orders" at bounding box center [117, 194] width 59 height 12
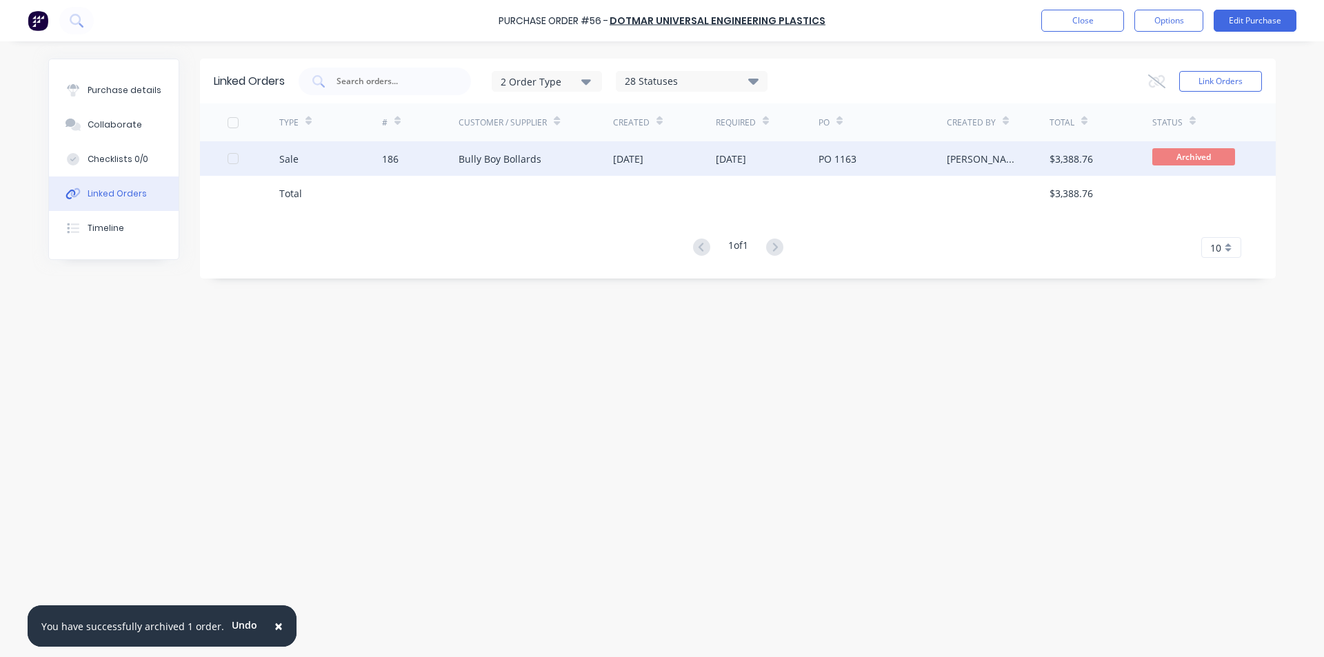
click at [1092, 156] on div "$3,388.76" at bounding box center [1070, 159] width 43 height 14
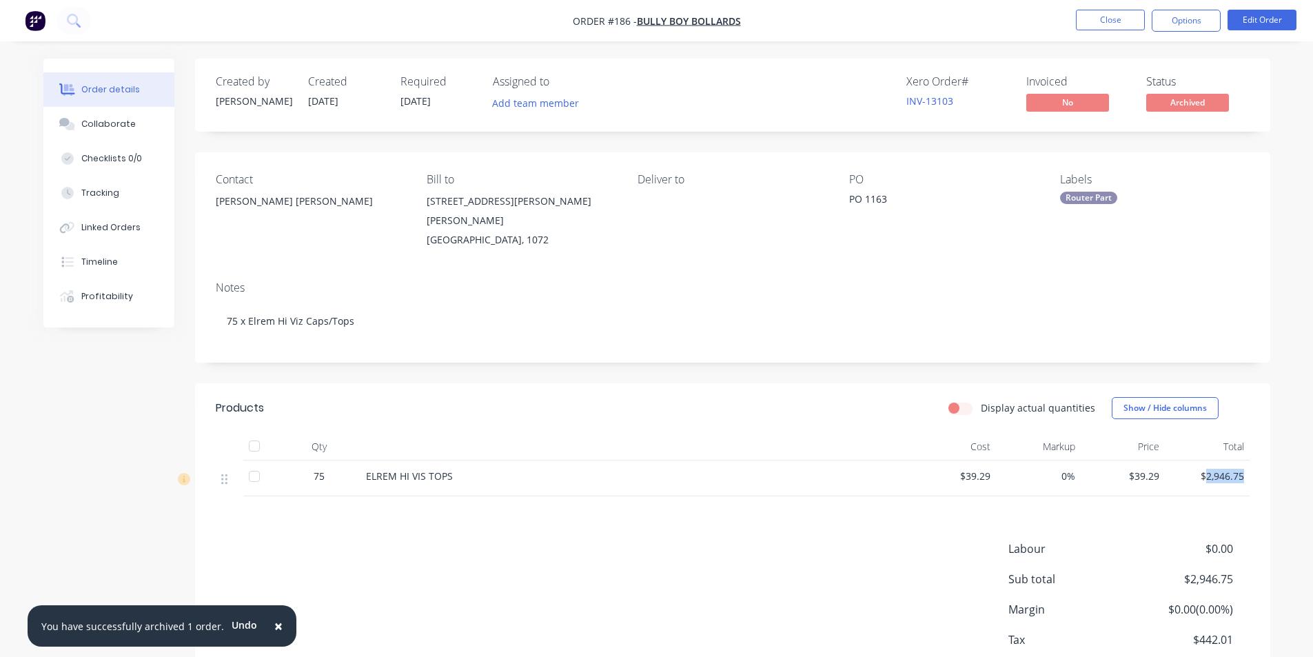
drag, startPoint x: 1206, startPoint y: 463, endPoint x: 1244, endPoint y: 468, distance: 37.5
click at [1244, 469] on span "$2,946.75" at bounding box center [1208, 476] width 74 height 14
click at [125, 232] on div "Linked Orders" at bounding box center [110, 227] width 59 height 12
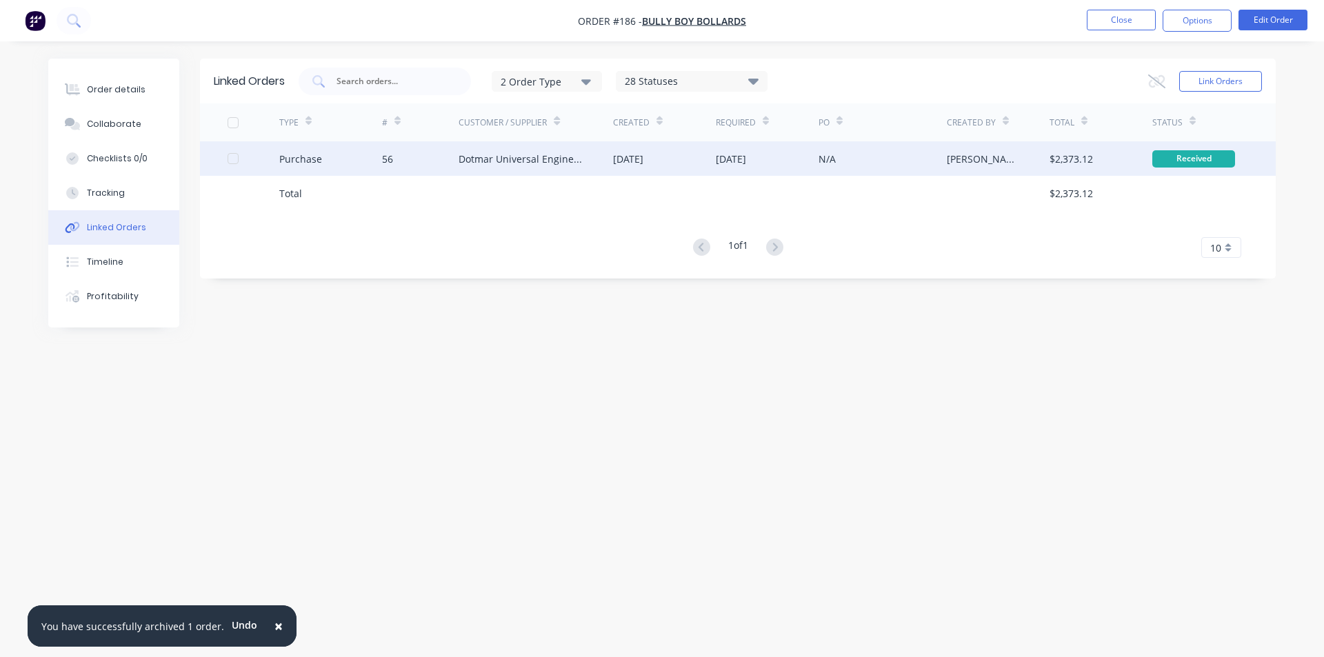
click at [549, 161] on div "Dotmar Universal Engineering Plastics" at bounding box center [521, 159] width 127 height 14
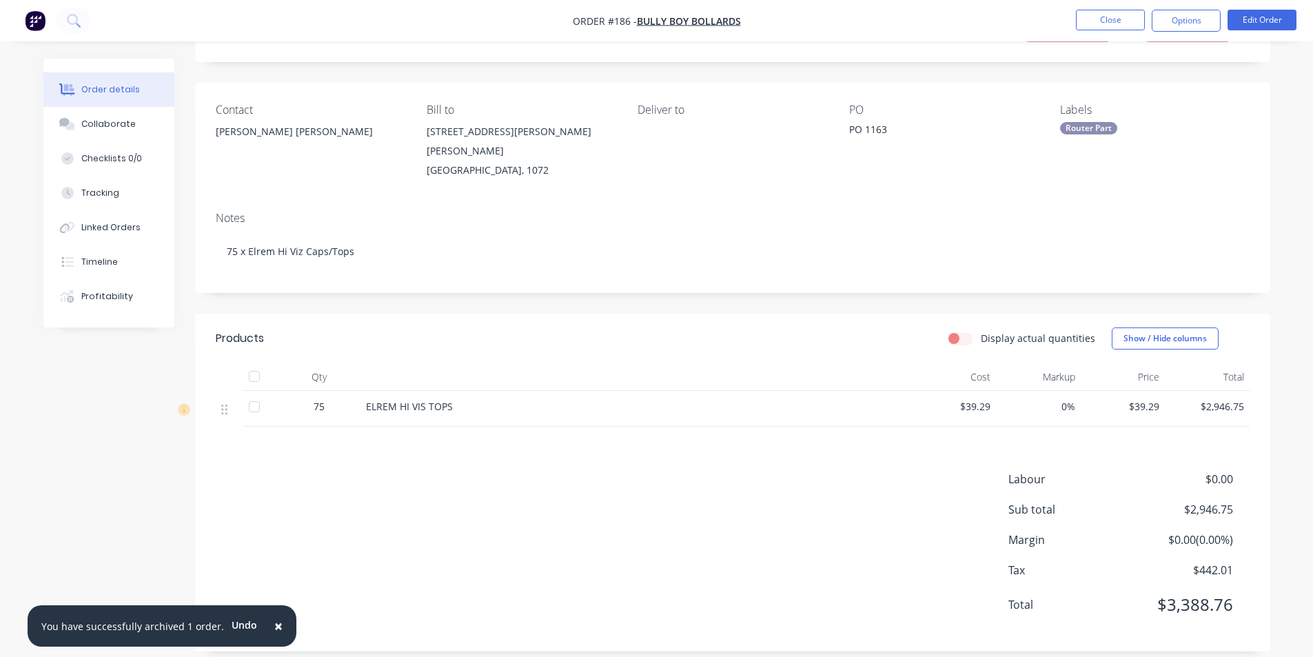
scroll to position [71, 0]
click at [103, 294] on div "Profitability" at bounding box center [107, 296] width 52 height 12
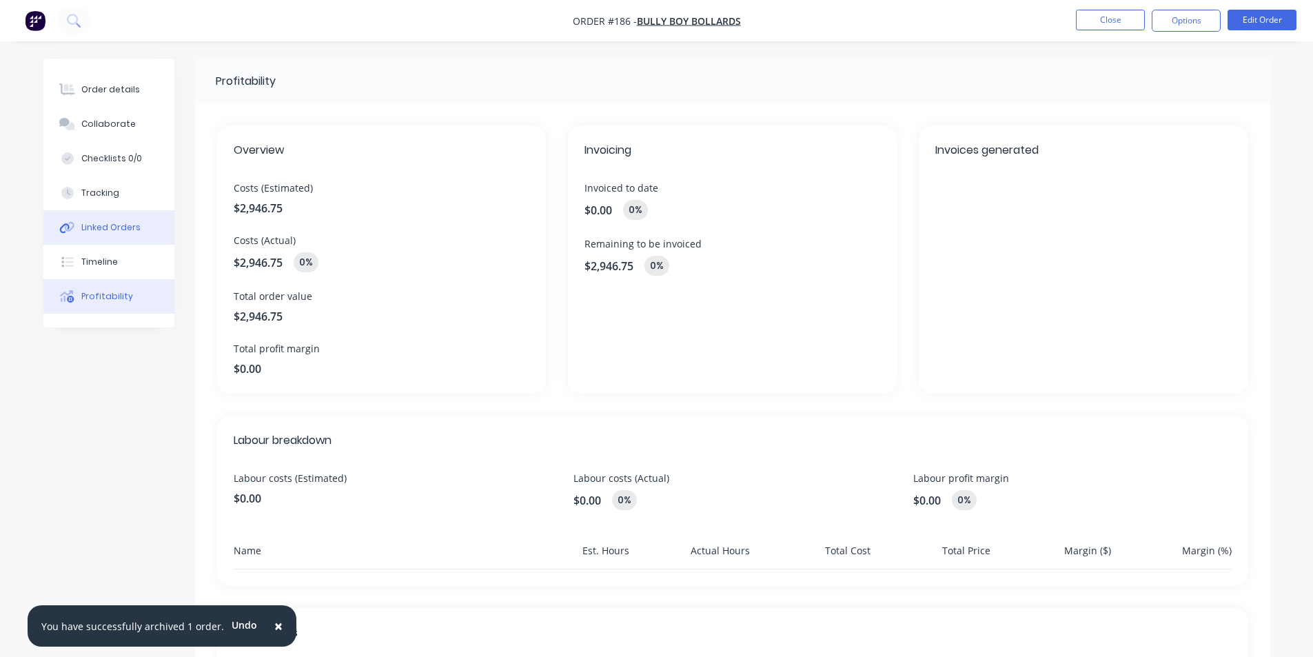
click at [123, 221] on div "Linked Orders" at bounding box center [110, 227] width 59 height 12
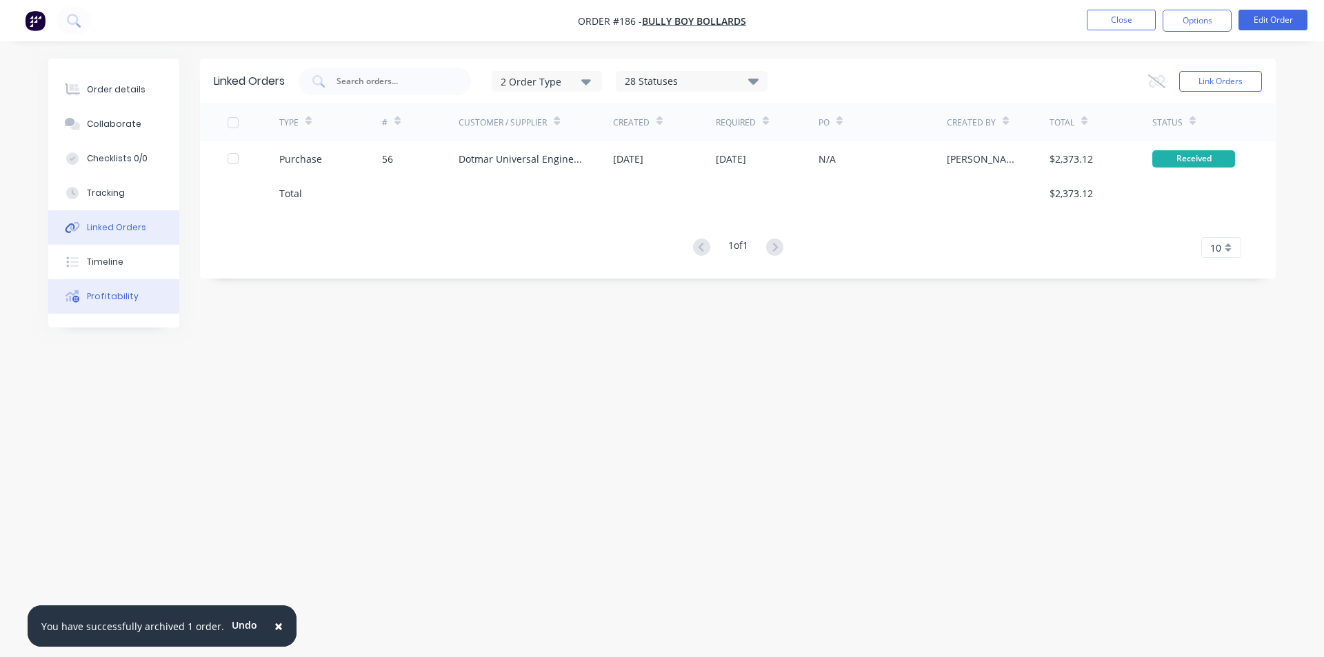
click at [112, 298] on div "Profitability" at bounding box center [113, 296] width 52 height 12
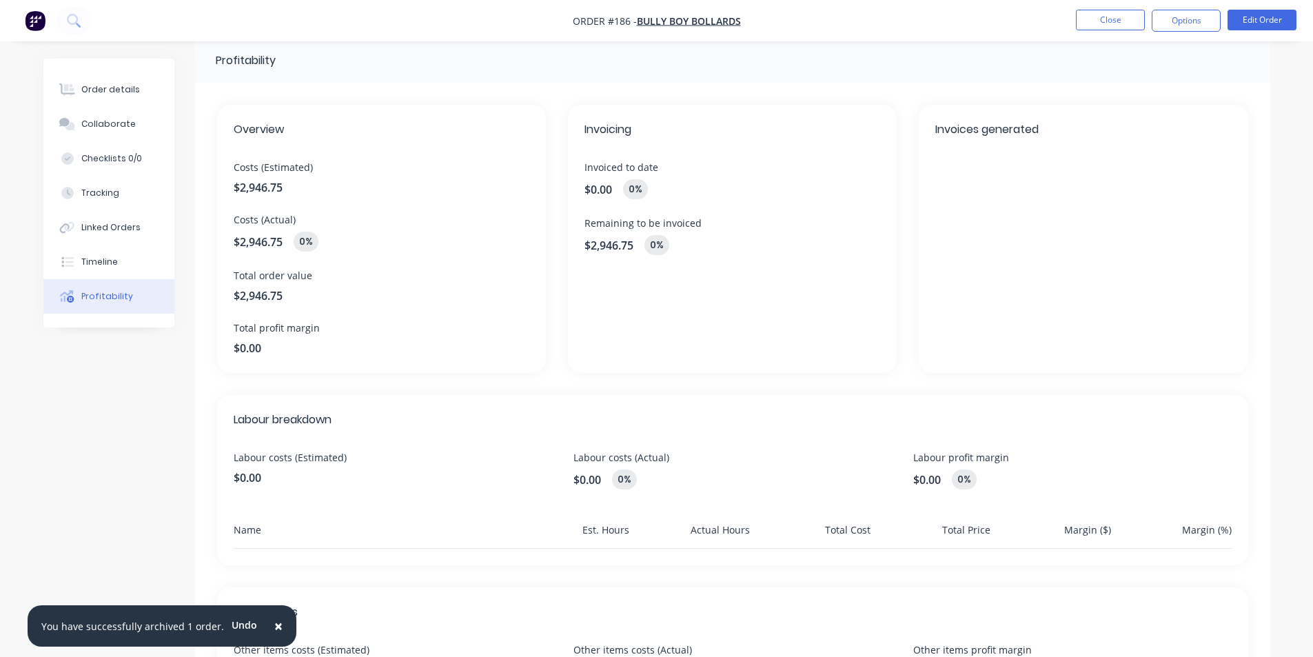
scroll to position [69, 0]
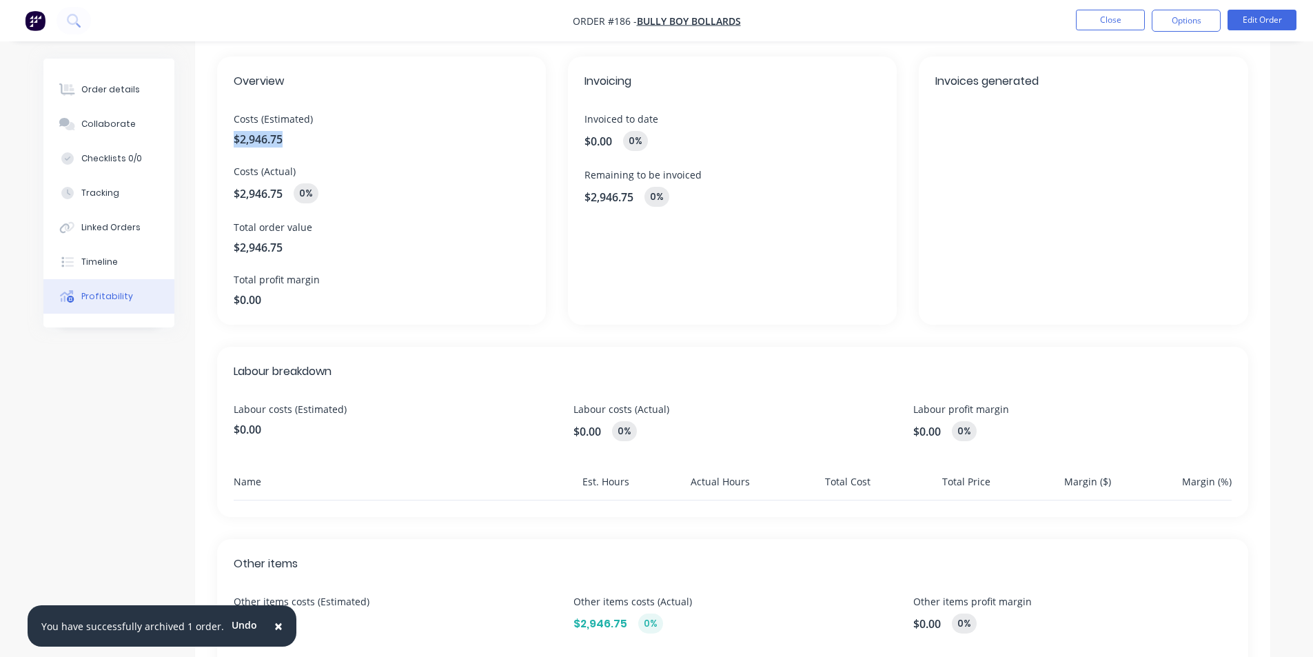
drag, startPoint x: 291, startPoint y: 139, endPoint x: 227, endPoint y: 145, distance: 64.4
click at [227, 145] on div "Overview Costs (Estimated) $2,946.75 Costs (Actual) $2,946.75 0% Total order va…" at bounding box center [381, 191] width 329 height 268
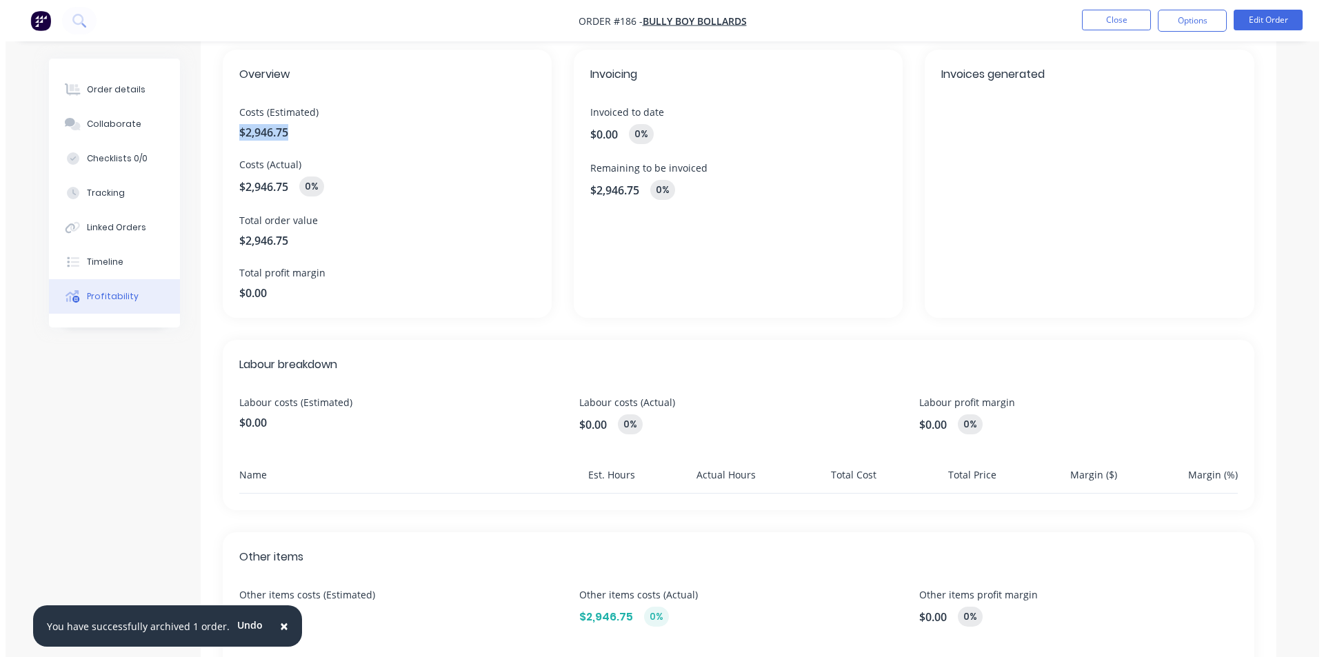
scroll to position [0, 0]
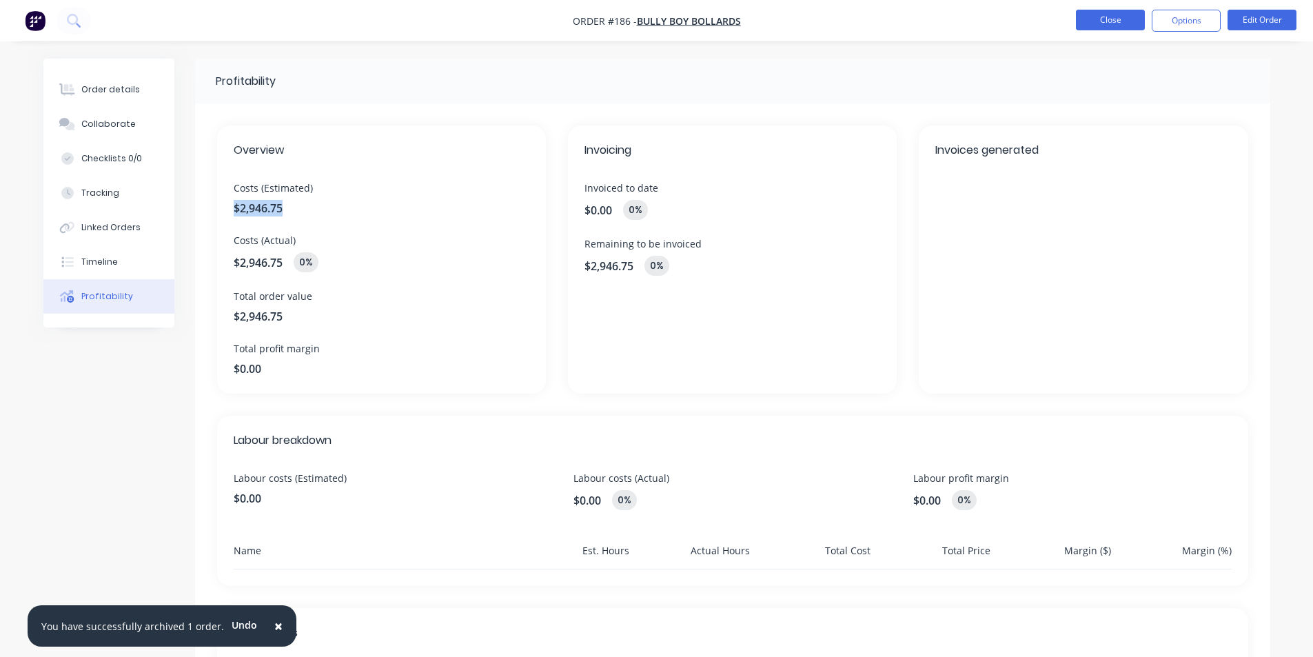
click at [1113, 17] on button "Close" at bounding box center [1110, 20] width 69 height 21
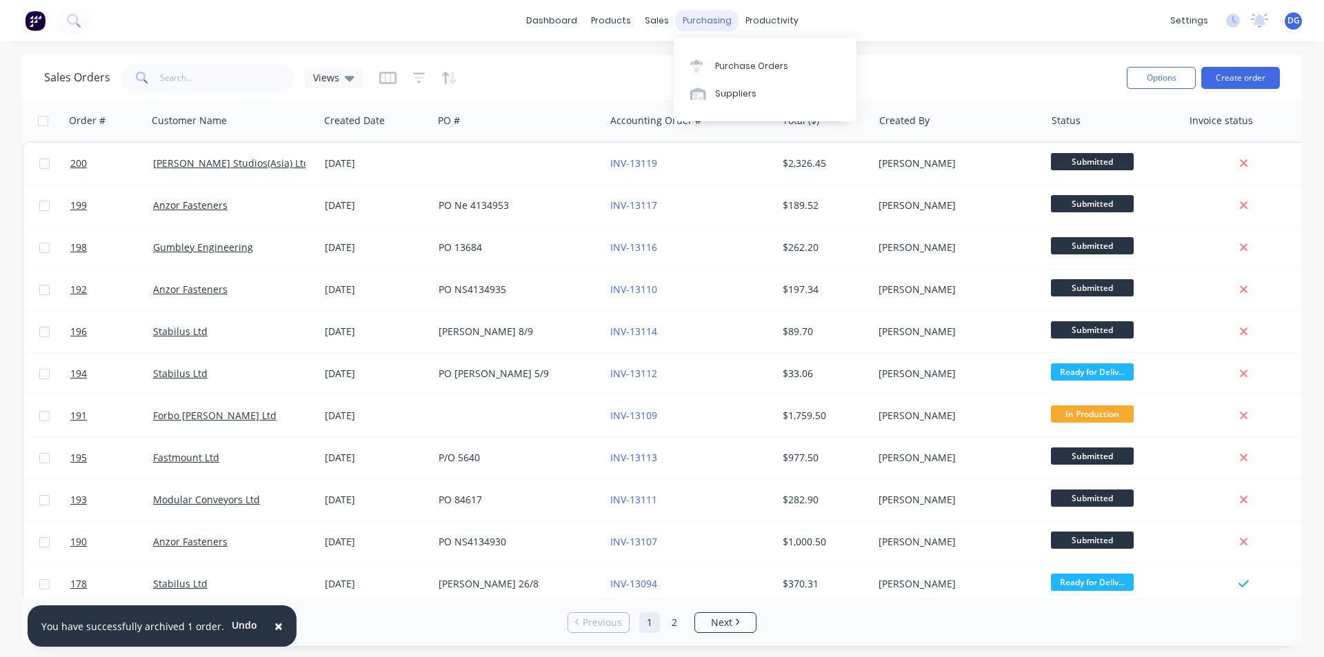
click at [694, 22] on div "purchasing" at bounding box center [707, 20] width 63 height 21
click at [732, 69] on div "Purchase Orders" at bounding box center [751, 66] width 73 height 12
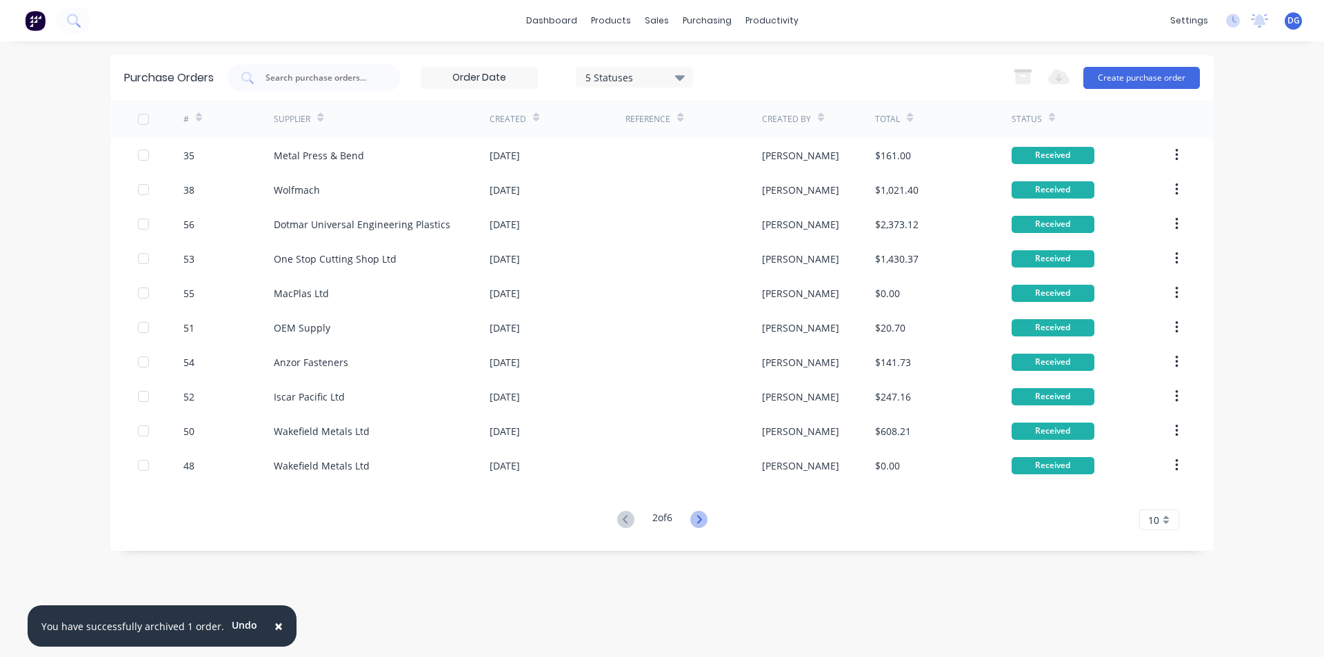
click at [698, 516] on icon at bounding box center [698, 519] width 17 height 17
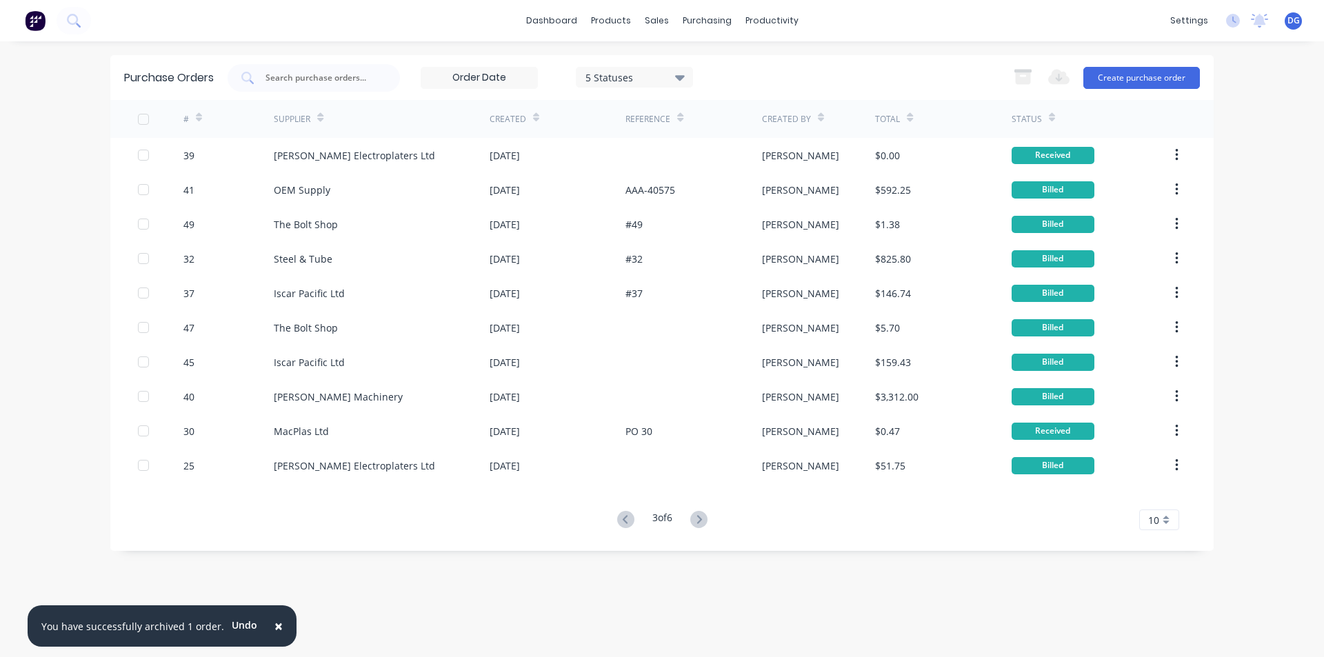
click at [698, 516] on icon at bounding box center [698, 519] width 17 height 17
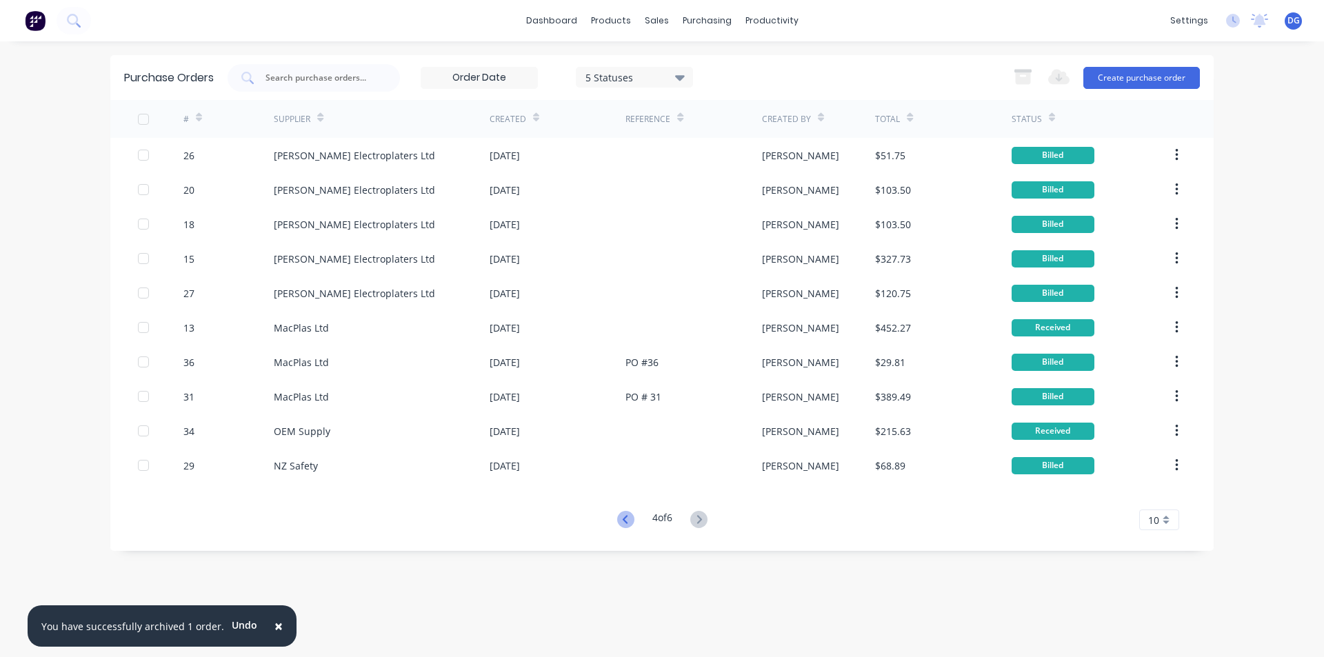
click at [622, 518] on icon at bounding box center [624, 519] width 5 height 8
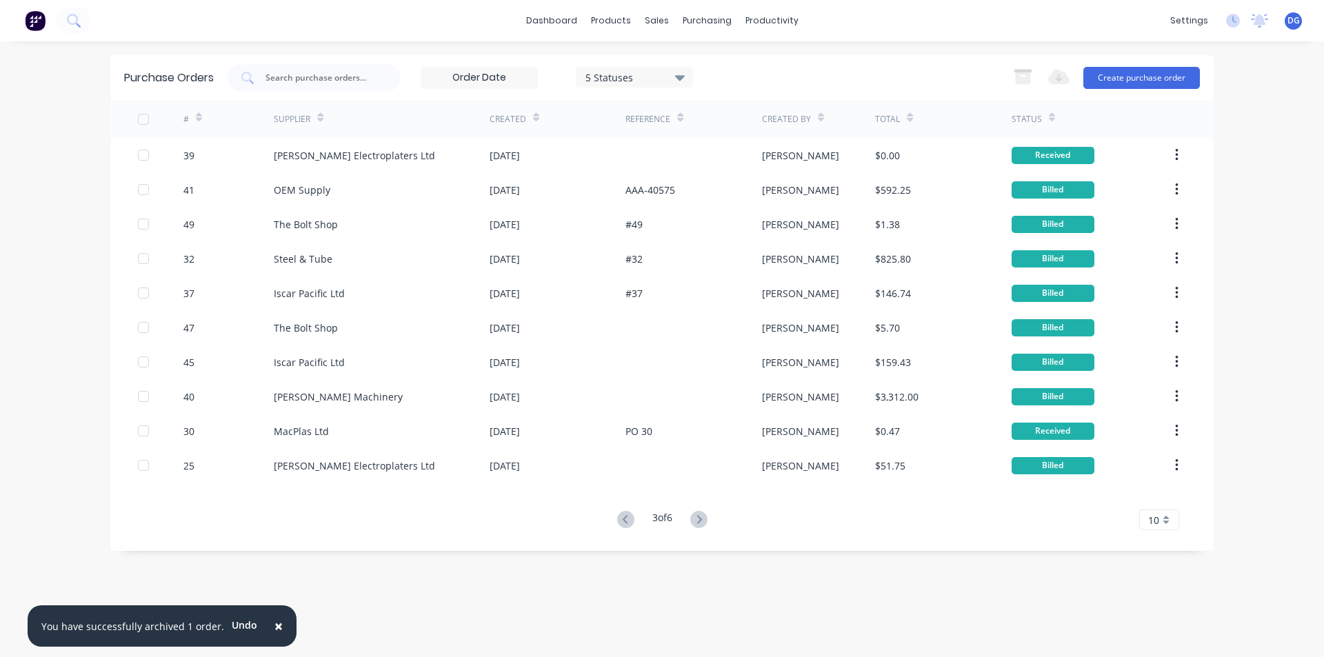
click at [622, 518] on icon at bounding box center [624, 519] width 5 height 8
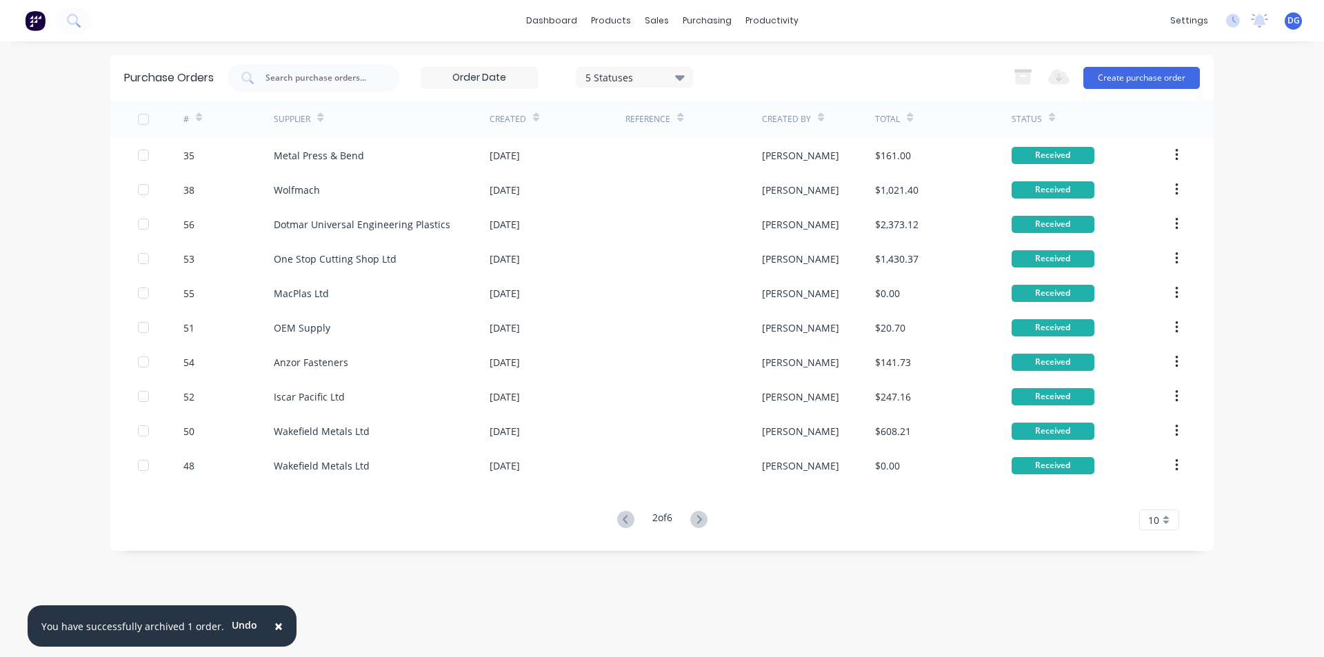
click at [622, 518] on icon at bounding box center [624, 519] width 5 height 8
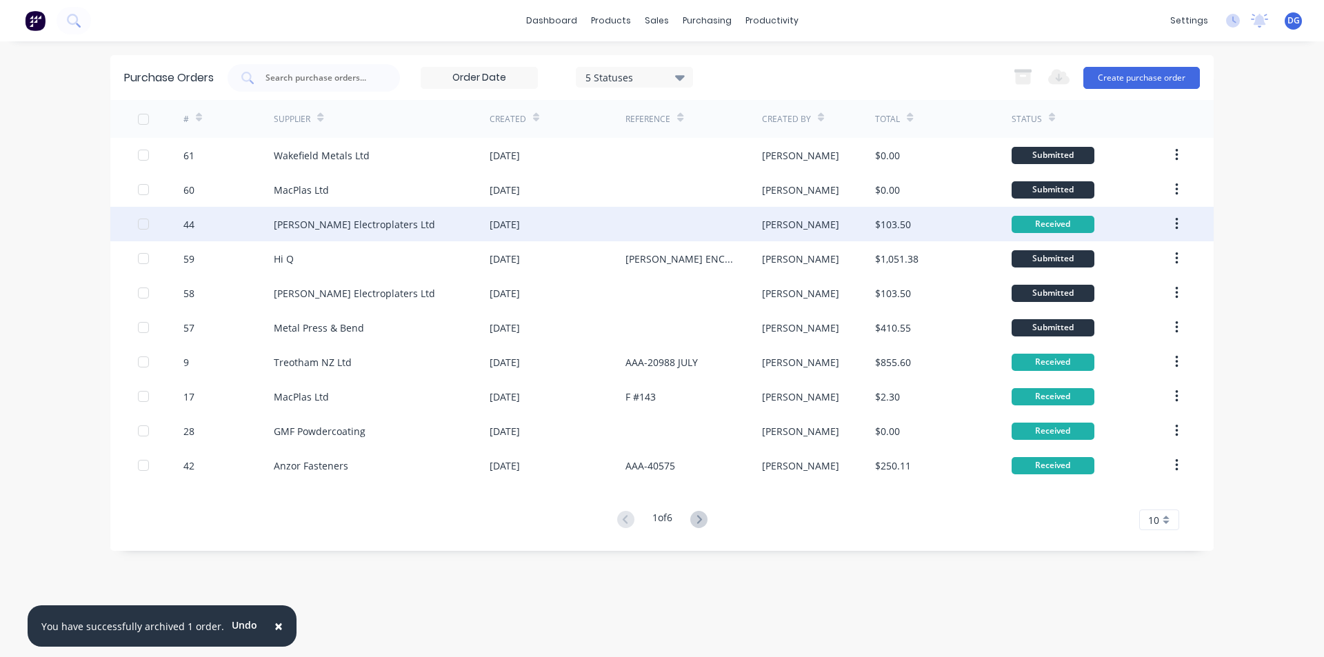
click at [1182, 234] on button "button" at bounding box center [1176, 224] width 32 height 25
click at [851, 227] on div "[PERSON_NAME]" at bounding box center [819, 224] width 114 height 34
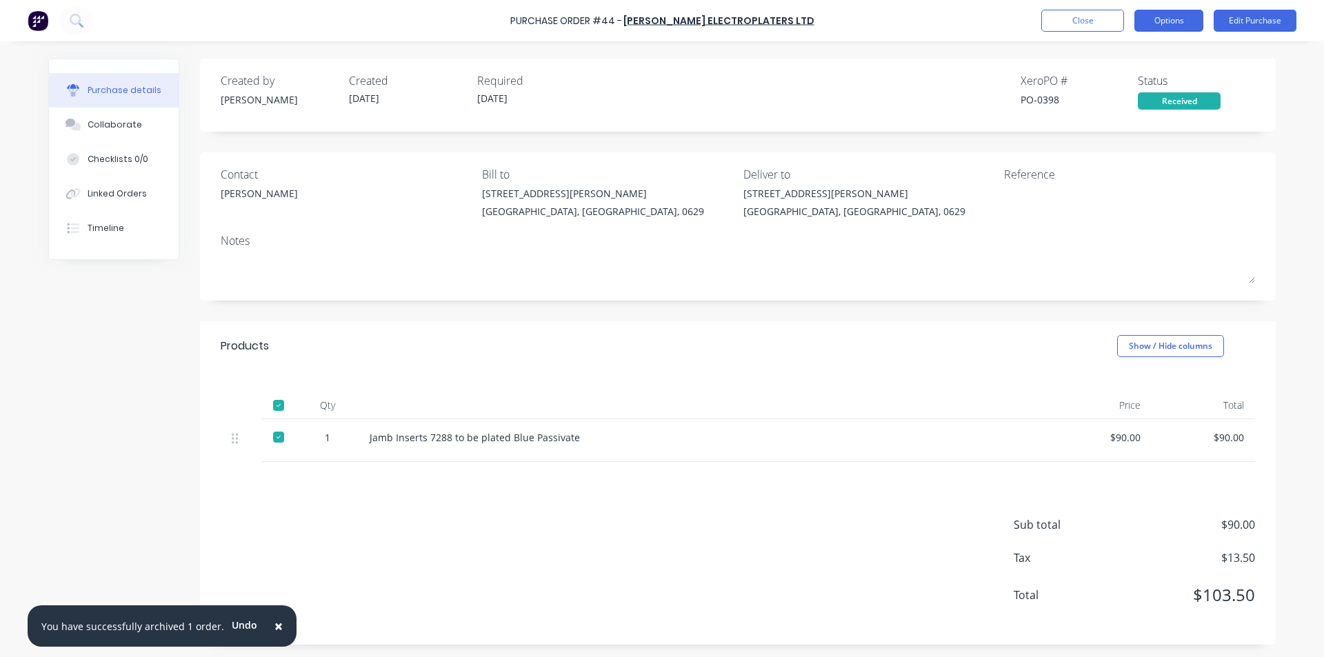
click at [1193, 21] on button "Options" at bounding box center [1168, 21] width 69 height 22
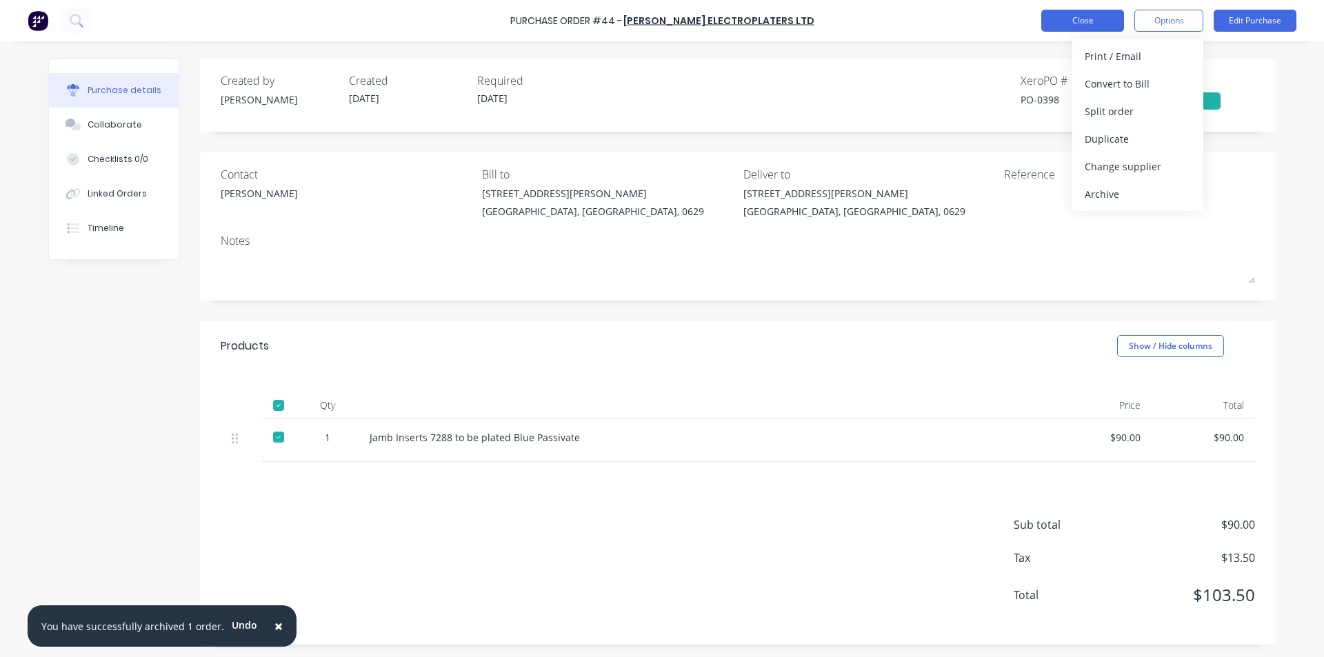
click at [1080, 16] on button "Close" at bounding box center [1082, 21] width 83 height 22
